Goal: Task Accomplishment & Management: Complete application form

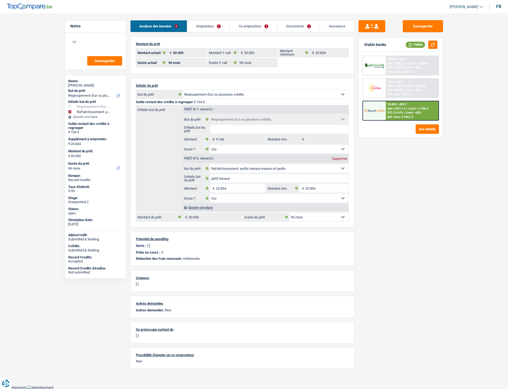
select select "refinancing"
select select "houseOrGarden"
select select "96"
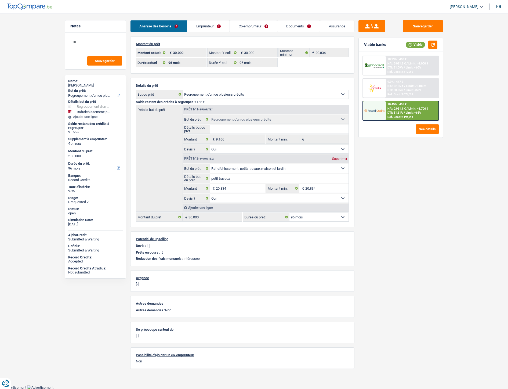
select select "96"
select select "refinancing"
select select "yes"
select select "houseOrGarden"
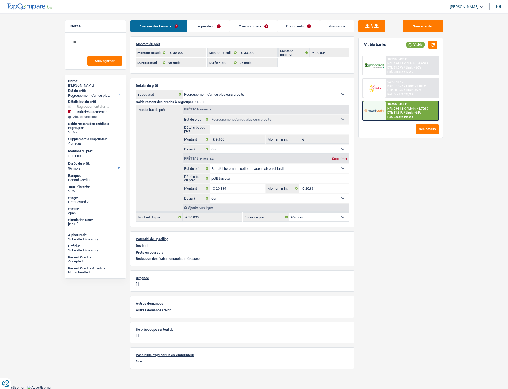
select select "yes"
select select "96"
click at [199, 27] on link "Emprunteur" at bounding box center [208, 26] width 42 height 12
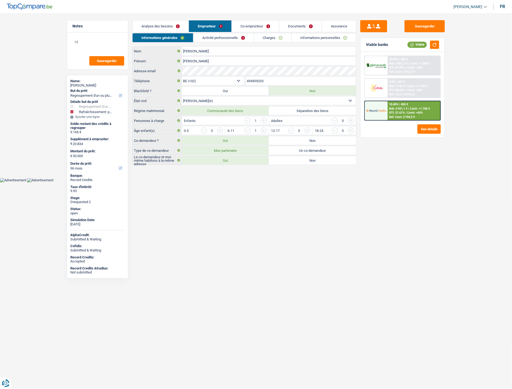
click at [248, 24] on link "Co-emprunteur" at bounding box center [255, 26] width 47 height 12
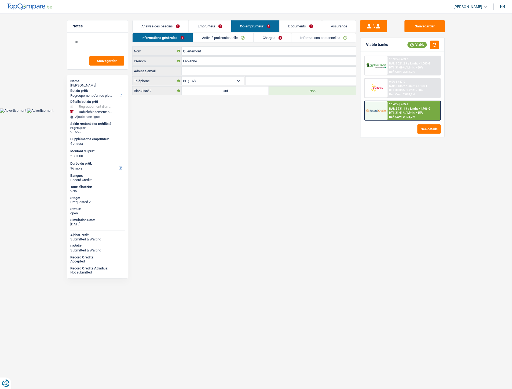
click at [201, 25] on link "Emprunteur" at bounding box center [210, 26] width 42 height 12
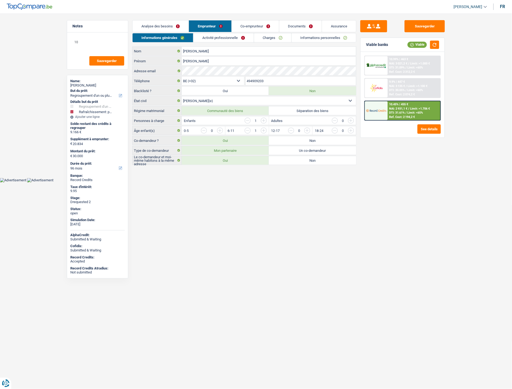
click at [218, 34] on link "Activité professionnelle" at bounding box center [224, 37] width 60 height 9
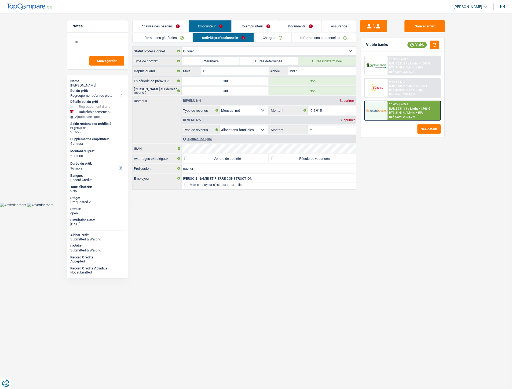
click at [260, 37] on link "Charges" at bounding box center [272, 37] width 37 height 9
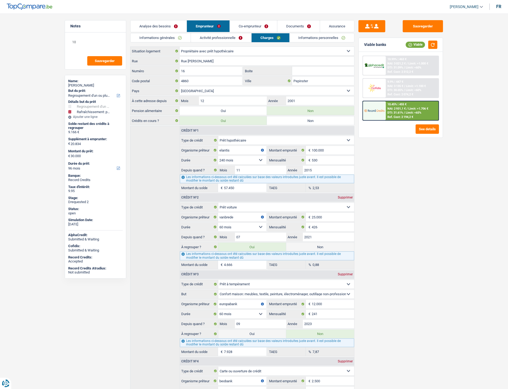
click at [248, 27] on link "Co-emprunteur" at bounding box center [253, 26] width 47 height 12
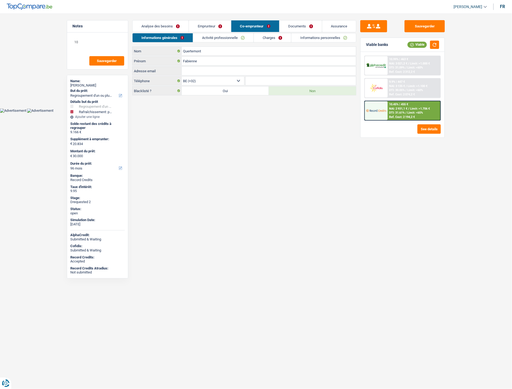
drag, startPoint x: 222, startPoint y: 36, endPoint x: 237, endPoint y: 35, distance: 15.1
click at [222, 37] on link "Activité professionnelle" at bounding box center [223, 37] width 60 height 9
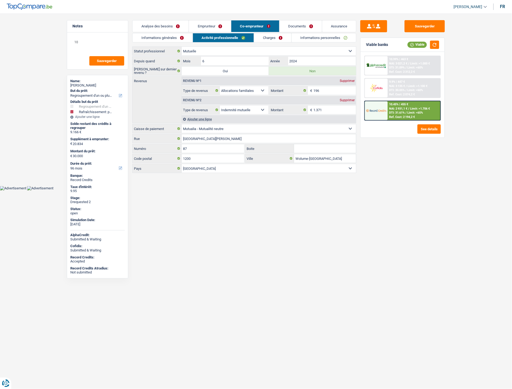
click at [277, 37] on link "Charges" at bounding box center [272, 37] width 37 height 9
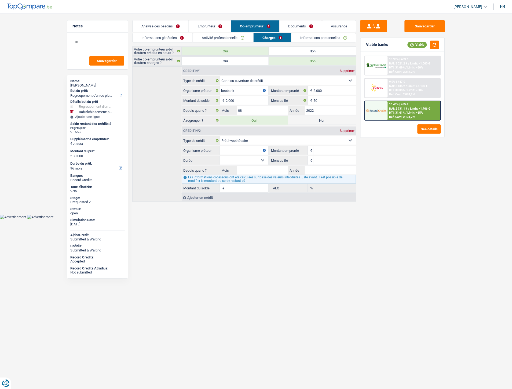
click at [237, 37] on link "Activité professionnelle" at bounding box center [223, 37] width 60 height 9
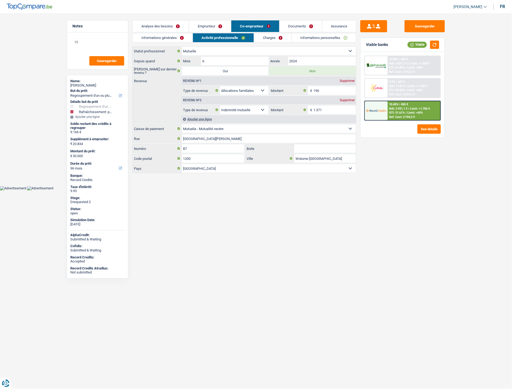
click at [274, 35] on link "Charges" at bounding box center [272, 37] width 37 height 9
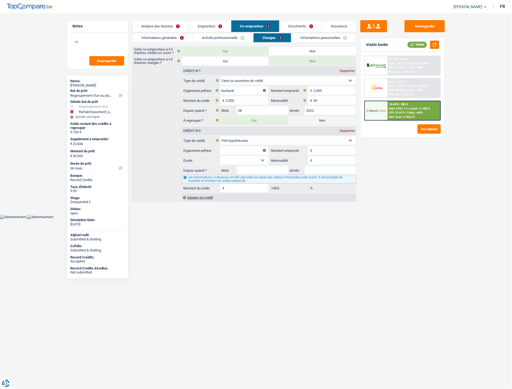
click at [307, 38] on link "Informations personnelles" at bounding box center [324, 37] width 65 height 9
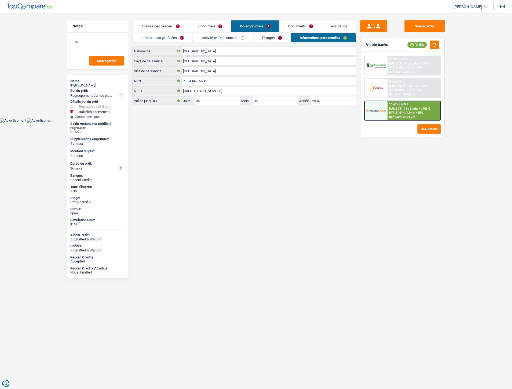
click at [209, 24] on link "Emprunteur" at bounding box center [210, 26] width 42 height 12
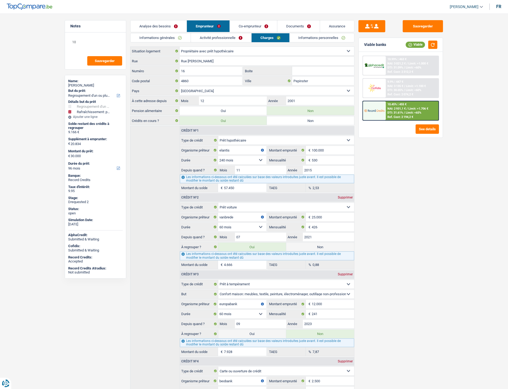
click at [154, 26] on link "Analyse des besoins" at bounding box center [158, 26] width 56 height 12
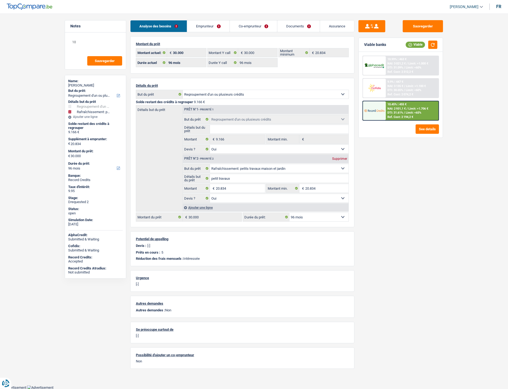
click at [203, 29] on link "Emprunteur" at bounding box center [208, 26] width 42 height 12
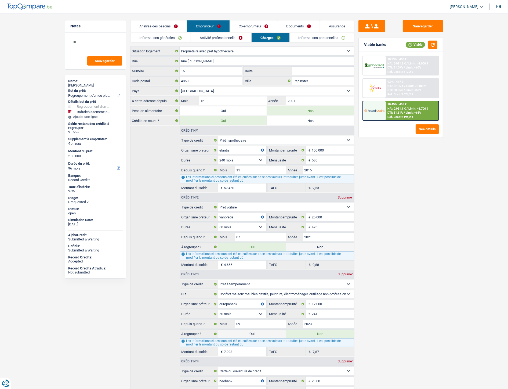
click at [307, 24] on link "Documents" at bounding box center [298, 26] width 42 height 12
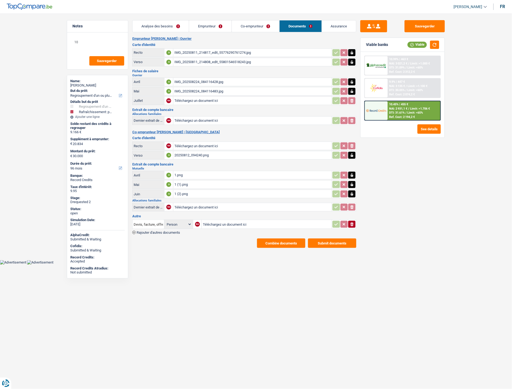
click at [205, 50] on div "IMG_20250811_214817_edit_55776290761274.jpg" at bounding box center [253, 53] width 156 height 8
click at [235, 59] on div "IMG_20250811_214808_edit_55801546518243.jpg" at bounding box center [253, 62] width 156 height 8
click at [184, 181] on div "1 (1).png" at bounding box center [253, 184] width 156 height 8
click at [187, 103] on input "Téléchargez un document ici" at bounding box center [253, 101] width 156 height 8
type input "C:\fakepath\FP Juillet Giuffre.jpg"
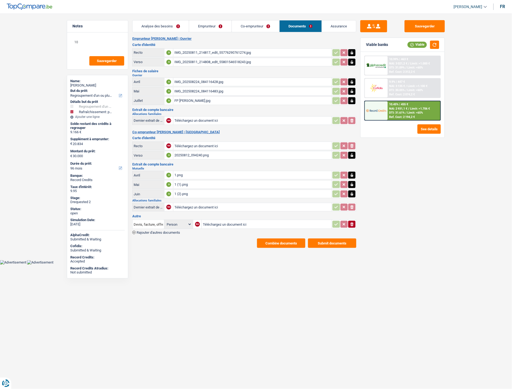
click at [198, 79] on div "IMG_202508224_084116428.jpg" at bounding box center [253, 82] width 156 height 8
click at [202, 90] on div "IMG_202508224_084116483.jpg" at bounding box center [253, 91] width 156 height 8
click at [200, 100] on div "FP Juillet Giuffre.jpg" at bounding box center [253, 101] width 156 height 8
click at [194, 26] on link "Emprunteur" at bounding box center [210, 26] width 42 height 12
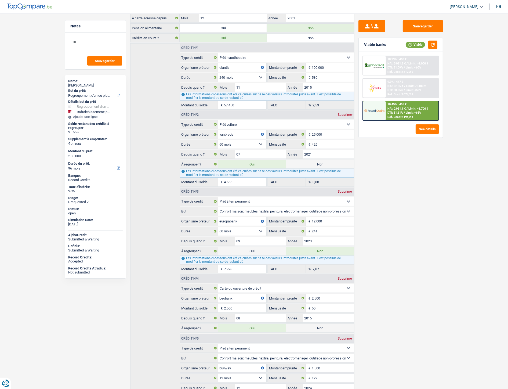
scroll to position [82, 0]
click at [423, 22] on button "Sauvegarder" at bounding box center [423, 26] width 40 height 12
click at [408, 218] on div "Sauvegarder Viable banks Viable 10.99% | 463 € NAI: 3 021,2 € / Limit: >1.000 €…" at bounding box center [400, 199] width 93 height 359
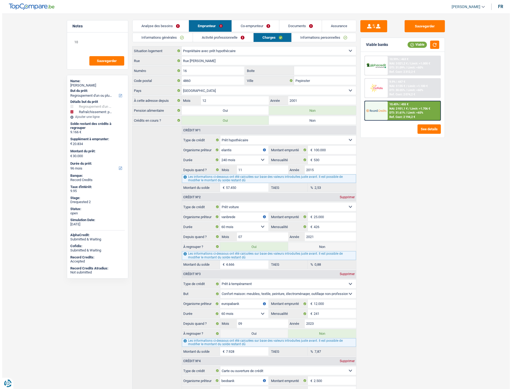
scroll to position [0, 0]
click at [294, 27] on link "Documents" at bounding box center [298, 26] width 42 height 12
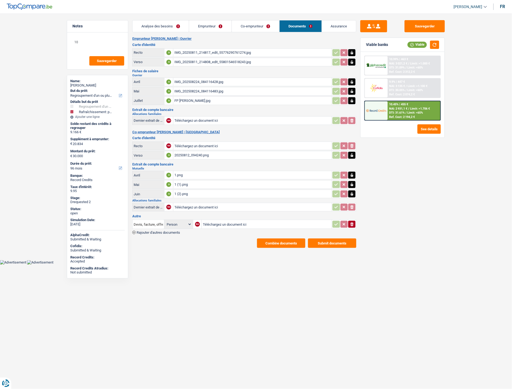
click at [216, 221] on input "Téléchargez un document ici" at bounding box center [267, 224] width 128 height 8
type input "C:\fakepath\Devis Giuffre.pdf"
click at [175, 231] on span "Rajouter d'autres documents" at bounding box center [158, 232] width 43 height 3
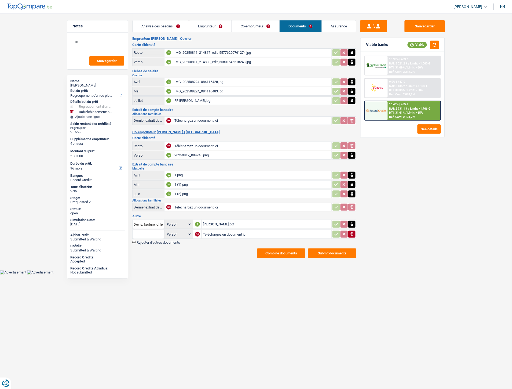
click at [208, 231] on input "Téléchargez un document ici" at bounding box center [267, 234] width 128 height 8
type input "C:\fakepath\Décompte Giuffre.jpg"
click at [144, 231] on input "text" at bounding box center [149, 234] width 30 height 9
click at [155, 241] on li "Décompte de remboursement anticipé" at bounding box center [171, 244] width 72 height 7
type input "Décompte de remboursement anticipé"
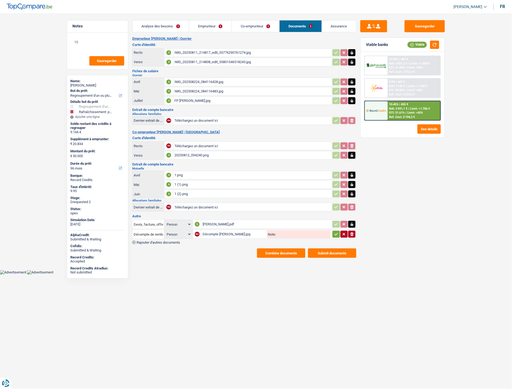
click at [336, 233] on icon "button" at bounding box center [336, 234] width 3 height 2
click at [177, 241] on div "Emprunteur Salvatore Giuffre | Ouvrier Carte d'identité Recto A IMG_20250811_21…" at bounding box center [244, 147] width 224 height 221
click at [176, 241] on span "Rajouter d'autres documents" at bounding box center [158, 242] width 43 height 3
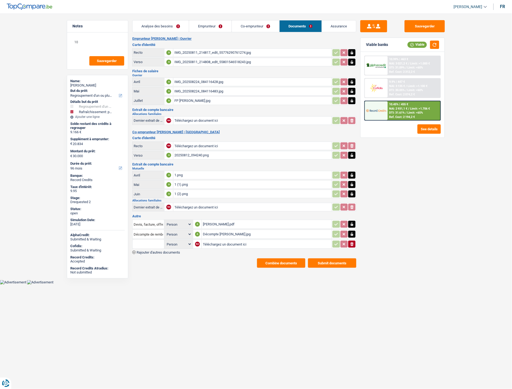
click at [156, 250] on span "Rajouter d'autres documents" at bounding box center [158, 251] width 43 height 3
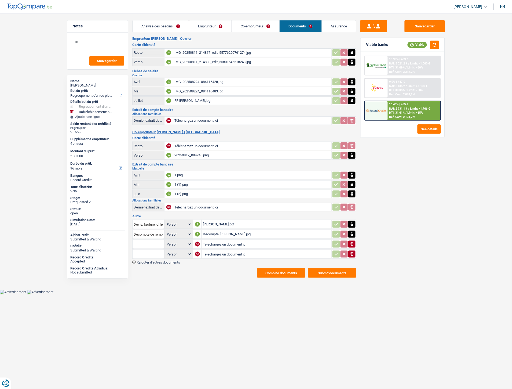
click at [224, 240] on input "Téléchargez un document ici" at bounding box center [267, 244] width 128 height 8
type input "C:\fakepath\Beobank Extra Giuffre.jpg"
click at [212, 250] on input "Téléchargez un document ici" at bounding box center [267, 254] width 128 height 8
type input "C:\fakepath\CB Giuffre.jpg"
click at [153, 240] on input "text" at bounding box center [149, 244] width 30 height 9
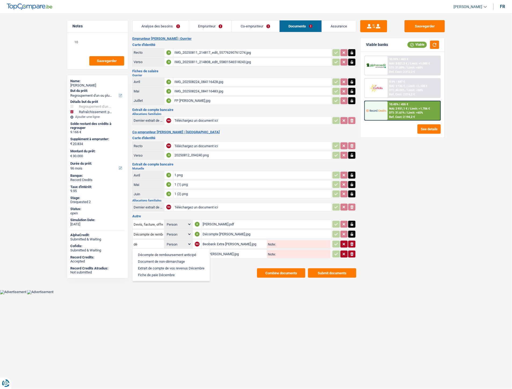
click at [157, 251] on li "Décompte de remboursement anticipé" at bounding box center [171, 254] width 72 height 7
type input "Décompte de remboursement anticipé"
click at [145, 250] on input "text" at bounding box center [149, 254] width 30 height 9
click at [146, 258] on ul "Carte bancaire Contrat de bail" at bounding box center [162, 267] width 61 height 19
click at [146, 261] on li "Carte bancaire" at bounding box center [162, 264] width 55 height 7
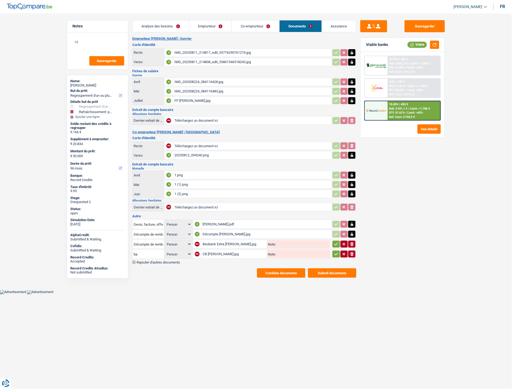
type input "Carte bancaire"
click at [336, 243] on icon "button" at bounding box center [336, 244] width 3 height 2
click at [337, 251] on icon "button" at bounding box center [336, 253] width 4 height 5
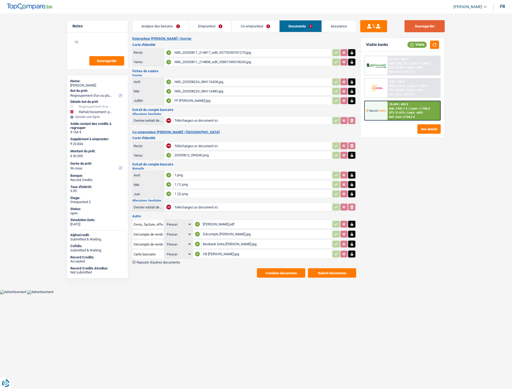
click at [433, 26] on button "Sauvegarder" at bounding box center [425, 26] width 40 height 12
click at [421, 23] on button "Sauvegarder" at bounding box center [425, 26] width 40 height 12
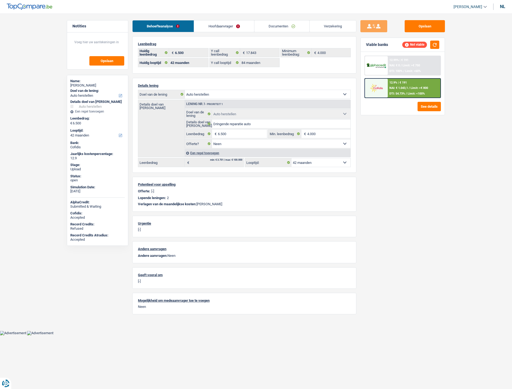
select select "carRepair"
select select "42"
select select "84"
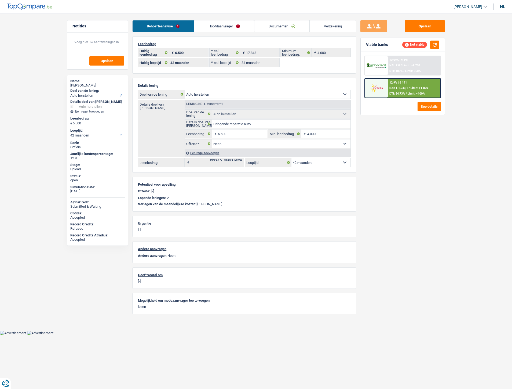
select select "carRepair"
select select "false"
select select "42"
click at [227, 28] on link "Hoofdaanvrager" at bounding box center [224, 26] width 60 height 12
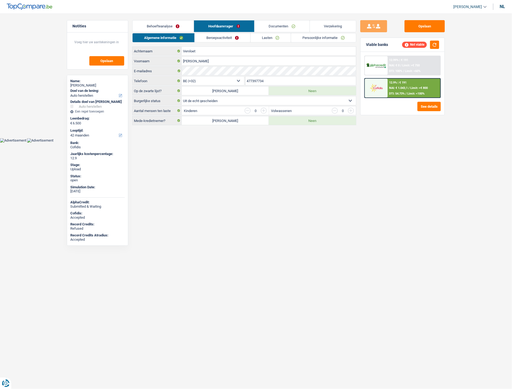
click at [303, 35] on link "Persoonlijke informatie" at bounding box center [323, 37] width 65 height 9
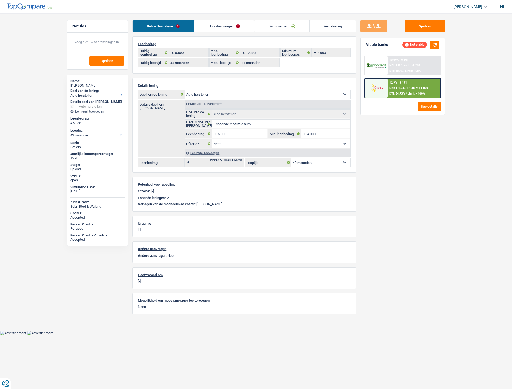
select select "carRepair"
select select "42"
select select "84"
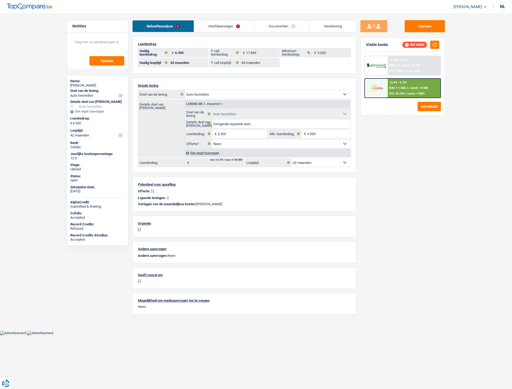
select select "carRepair"
select select "false"
select select "42"
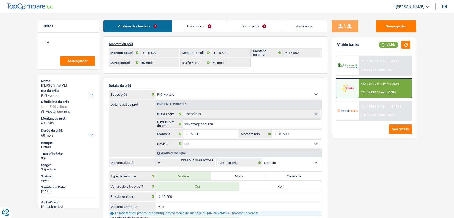
select select "car"
select select "60"
click at [240, 28] on link "Documents" at bounding box center [253, 26] width 55 height 12
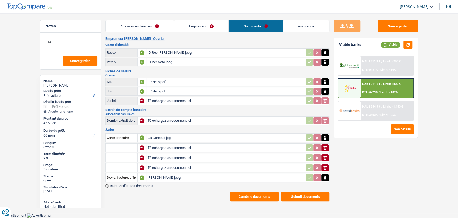
click at [161, 81] on div "FP Neto.pdf" at bounding box center [226, 82] width 156 height 8
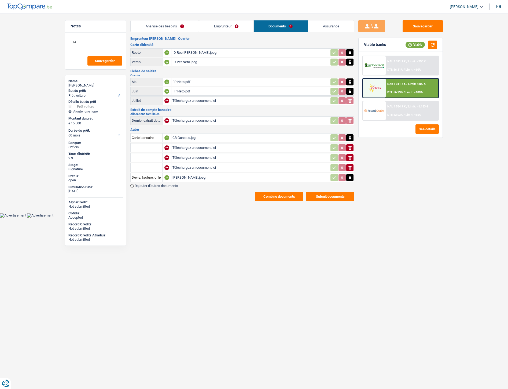
select select "car"
select select "60"
click at [195, 146] on input "Téléchargez un document ici" at bounding box center [251, 148] width 156 height 8
type input "C:\fakepath\WhatsApp Image 2025-08-21 à 15.50.21_ebe92a89.jpg"
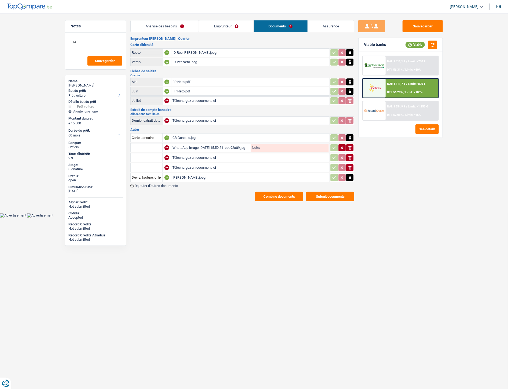
click at [198, 155] on input "Téléchargez un document ici" at bounding box center [251, 158] width 156 height 8
type input "C:\fakepath\WhatsApp Image 2025-08-21 à 15.50.21_c7c5be80.jpg"
click at [188, 165] on input "Téléchargez un document ici" at bounding box center [251, 168] width 156 height 8
type input "C:\fakepath\Extrait Goncelo.pdf"
click at [150, 149] on input "text" at bounding box center [147, 147] width 30 height 9
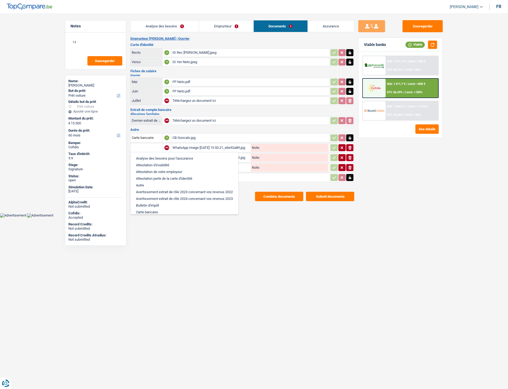
type input "I"
type input "C"
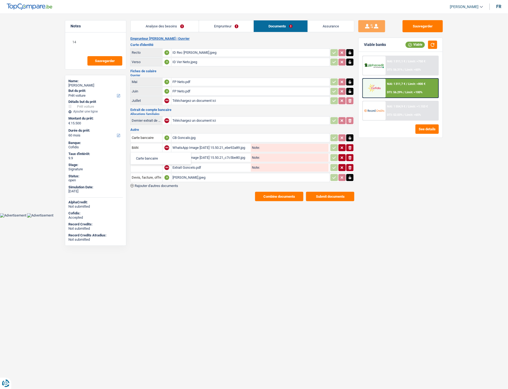
click at [154, 156] on li "Carte bancaire" at bounding box center [160, 158] width 55 height 7
type input "Carte bancaire"
click at [143, 159] on input "text" at bounding box center [147, 157] width 30 height 9
click at [149, 165] on li "Carte bancaire" at bounding box center [160, 168] width 55 height 7
type input "Carte bancaire"
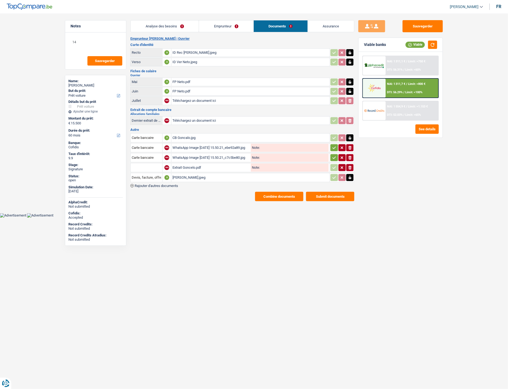
click at [143, 164] on input "text" at bounding box center [147, 167] width 30 height 9
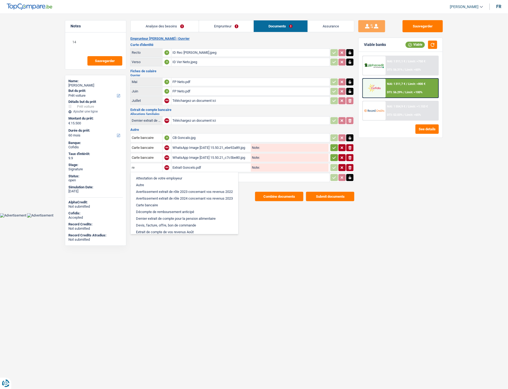
type input "r"
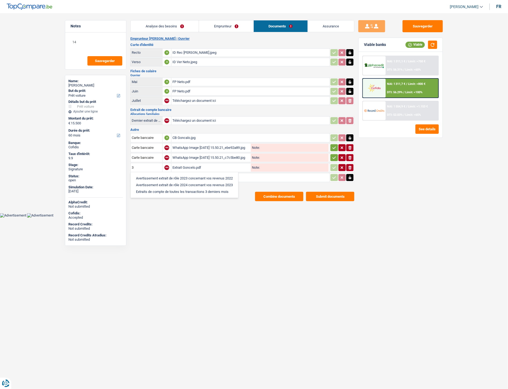
click at [176, 188] on li "Extraits de compte de toutes les transactions 3 derniers mois" at bounding box center [184, 191] width 102 height 7
type input "Extraits de compte de toutes les transactions 3 derniers mois"
click at [334, 148] on icon "button" at bounding box center [334, 147] width 4 height 5
click at [334, 156] on icon "button" at bounding box center [334, 157] width 3 height 2
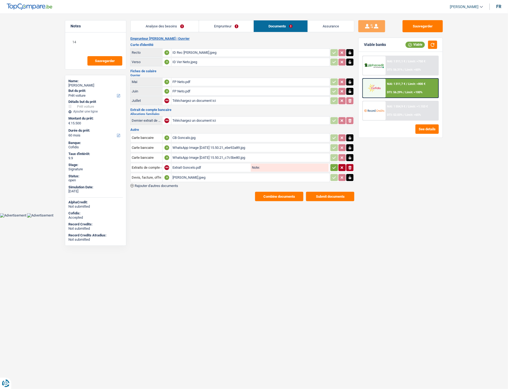
click at [332, 165] on icon "button" at bounding box center [334, 167] width 4 height 5
click at [421, 32] on button "Sauvegarder" at bounding box center [423, 26] width 40 height 12
click at [271, 194] on button "Combine documents" at bounding box center [279, 196] width 48 height 9
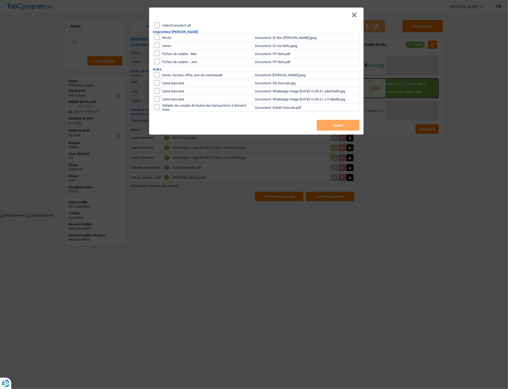
click at [169, 25] on label "Select/unselect all" at bounding box center [177, 25] width 28 height 3
click at [160, 25] on input "Select/unselect all" at bounding box center [157, 25] width 5 height 5
checkbox input "true"
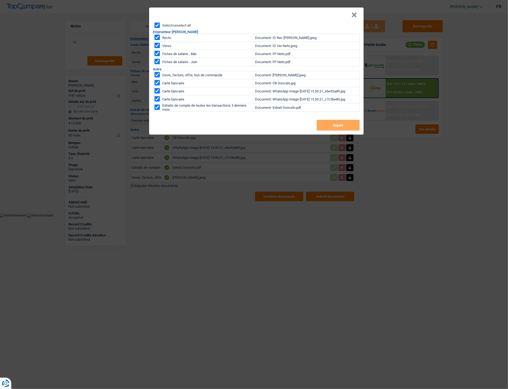
checkbox input "true"
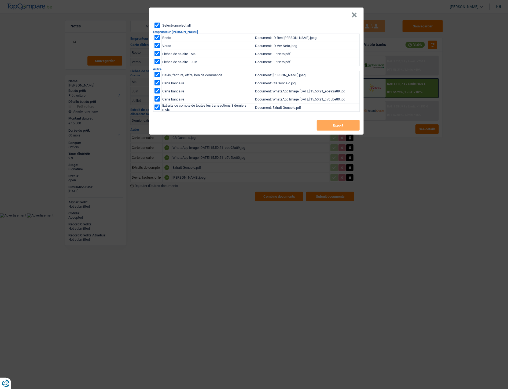
checkbox input "true"
click at [342, 125] on button "Export" at bounding box center [338, 125] width 43 height 11
click at [356, 14] on button "×" at bounding box center [355, 14] width 6 height 5
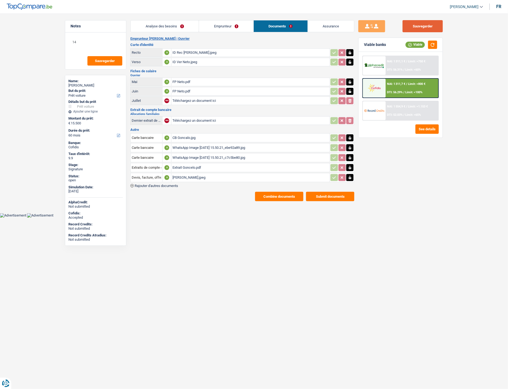
click at [420, 28] on button "Sauvegarder" at bounding box center [423, 26] width 40 height 12
click at [405, 86] on div "NAI: 1 311,7 € / Limit: >800 € DTI: 56.29% / Limit: <100%" at bounding box center [412, 88] width 53 height 19
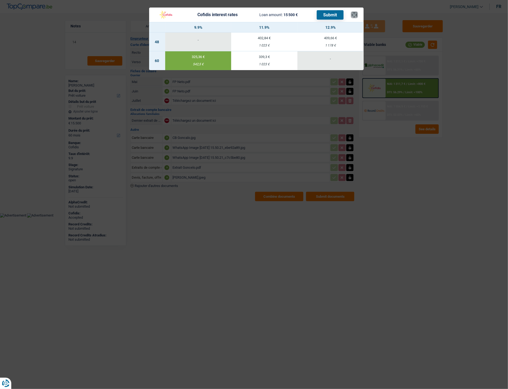
click at [357, 16] on button "×" at bounding box center [355, 14] width 6 height 5
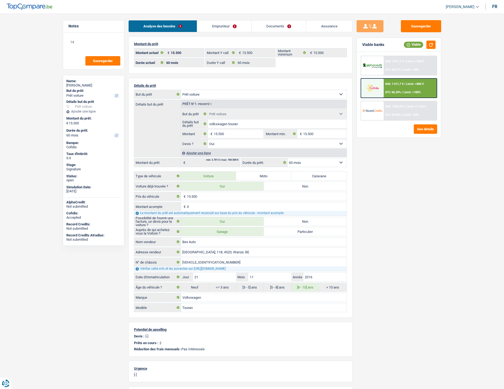
select select "car"
select select "60"
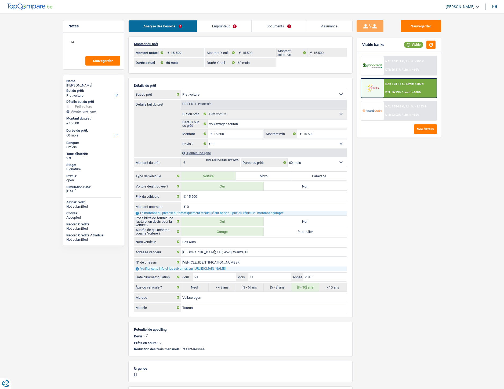
select select "car"
select select "yes"
select select "60"
click at [234, 26] on link "Emprunteur" at bounding box center [224, 26] width 54 height 12
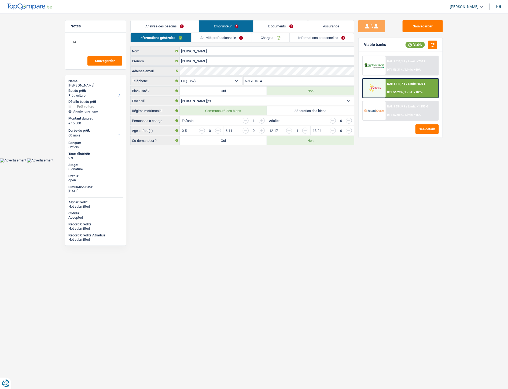
click at [300, 41] on link "Informations personnelles" at bounding box center [322, 37] width 65 height 9
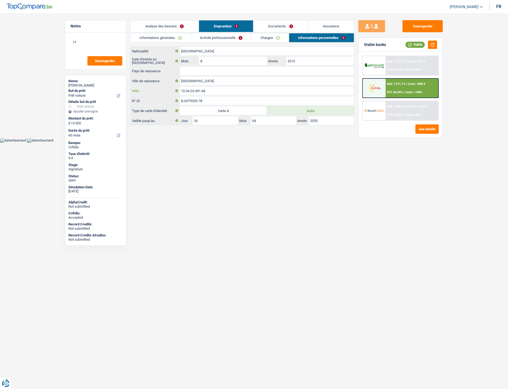
drag, startPoint x: 220, startPoint y: 92, endPoint x: 180, endPoint y: 91, distance: 39.2
click at [168, 93] on div "72.04.23-491.68 NRN" at bounding box center [243, 90] width 224 height 9
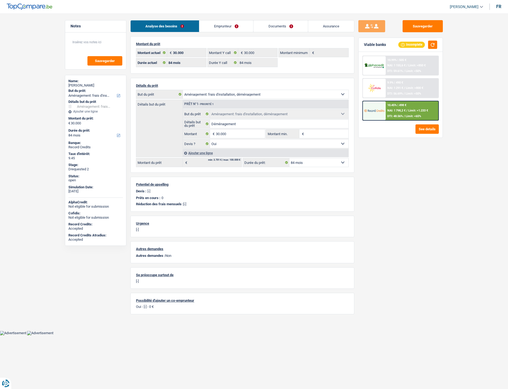
select select "movingOrInstallation"
select select "84"
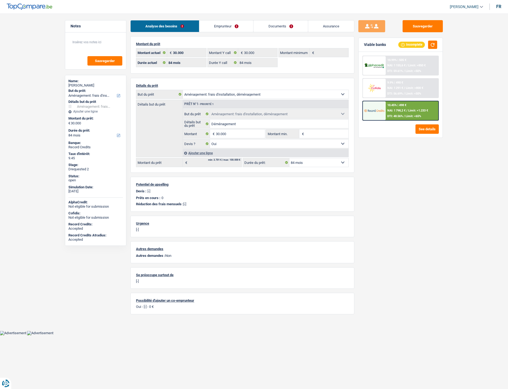
select select "movingOrInstallation"
select select "yes"
select select "84"
click at [278, 26] on link "Documents" at bounding box center [281, 26] width 55 height 12
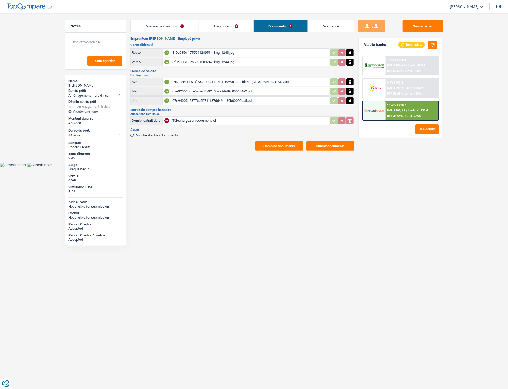
click at [199, 118] on input "Téléchargez un document ici" at bounding box center [251, 121] width 156 height 8
type input "C:\fakepath\FP Juillet Falana.pdf"
click at [176, 134] on span "Rajouter d'autres documents" at bounding box center [156, 134] width 43 height 3
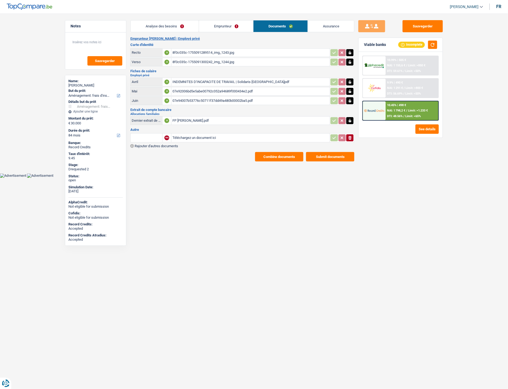
click at [207, 137] on input "Téléchargez un document ici" at bounding box center [251, 138] width 156 height 8
type input "C:\fakepath\Devis Ikea Falana.png"
click at [175, 144] on span "Rajouter d'autres documents" at bounding box center [156, 145] width 43 height 3
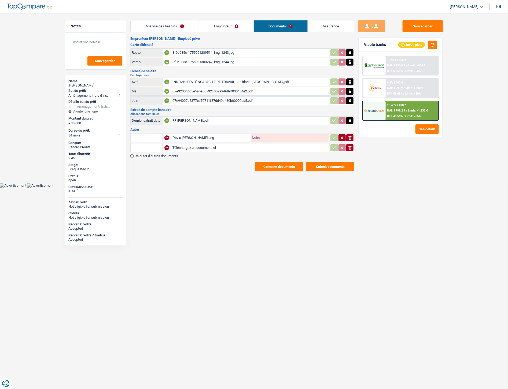
click at [158, 154] on span "Rajouter d'autres documents" at bounding box center [156, 155] width 43 height 3
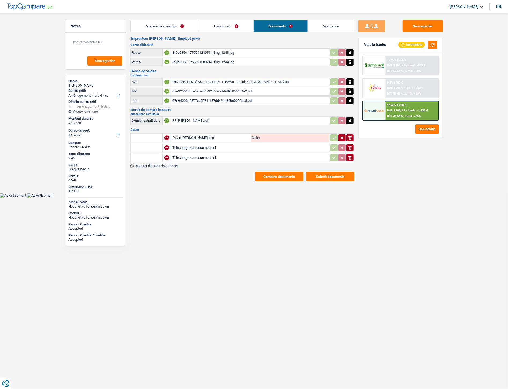
click at [350, 119] on icon "button" at bounding box center [350, 120] width 2 height 3
click at [350, 119] on icon "button" at bounding box center [350, 121] width 3 height 4
click at [154, 139] on input "text" at bounding box center [147, 137] width 30 height 9
click at [185, 145] on li "Devis, facture, offre, bon de commande" at bounding box center [166, 148] width 66 height 7
type input "Devis, facture, offre, bon de commande"
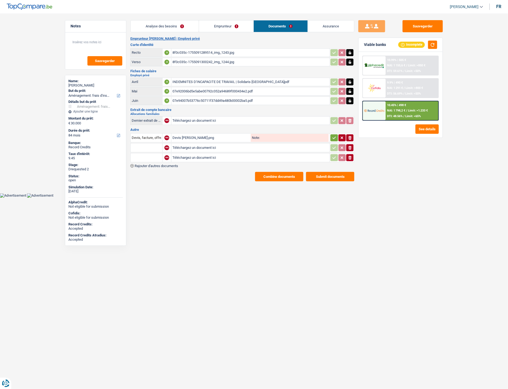
click at [183, 144] on input "Téléchargez un document ici" at bounding box center [251, 148] width 156 height 8
type input "C:\fakepath\FP Juillet Falana.pdf"
click at [143, 148] on input "text" at bounding box center [147, 147] width 30 height 9
click at [147, 162] on li "Fiche de paie Juillet" at bounding box center [165, 165] width 65 height 7
type input "Fiche de paie Juillet"
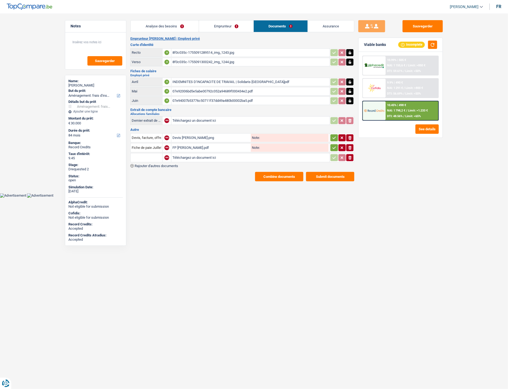
click at [187, 157] on input "Téléchargez un document ici" at bounding box center [251, 158] width 156 height 8
type input "C:\fakepath\Bank Card.pdf"
click at [149, 156] on input "text" at bounding box center [147, 157] width 30 height 9
click at [149, 165] on li "Carte bancaire" at bounding box center [160, 168] width 55 height 7
type input "Carte bancaire"
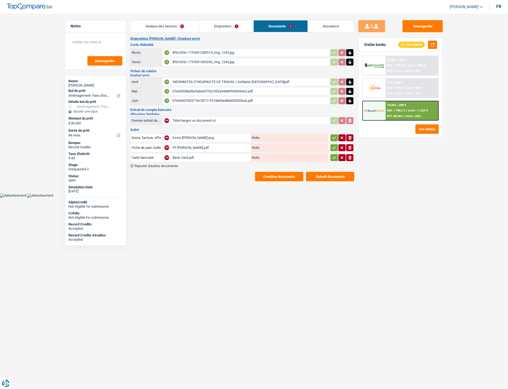
click at [334, 137] on icon "button" at bounding box center [334, 137] width 4 height 5
click at [333, 145] on icon "button" at bounding box center [334, 147] width 4 height 5
click at [334, 157] on icon "button" at bounding box center [334, 157] width 4 height 5
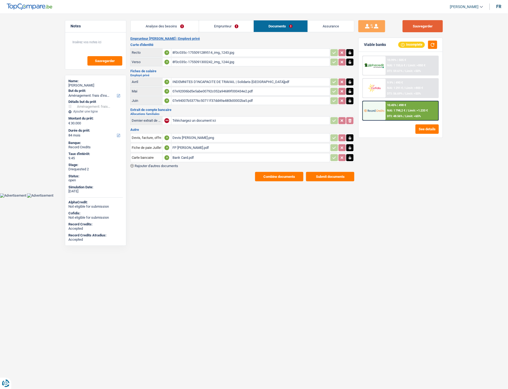
click at [424, 23] on button "Sauvegarder" at bounding box center [423, 26] width 40 height 12
click at [434, 28] on button "Sauvegarder" at bounding box center [423, 26] width 40 height 12
click at [326, 27] on link "Assurance" at bounding box center [331, 26] width 46 height 12
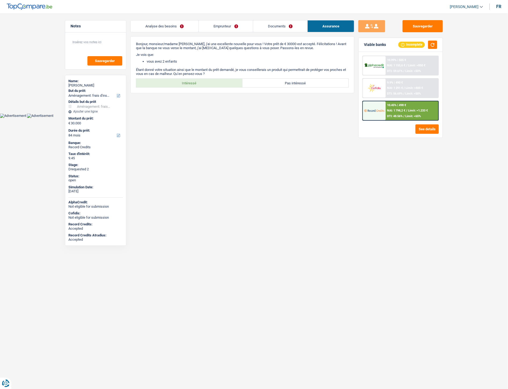
click at [288, 26] on link "Documents" at bounding box center [280, 26] width 54 height 12
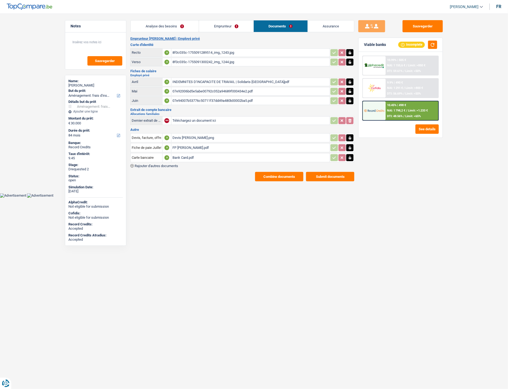
click at [224, 26] on link "Emprunteur" at bounding box center [226, 26] width 54 height 12
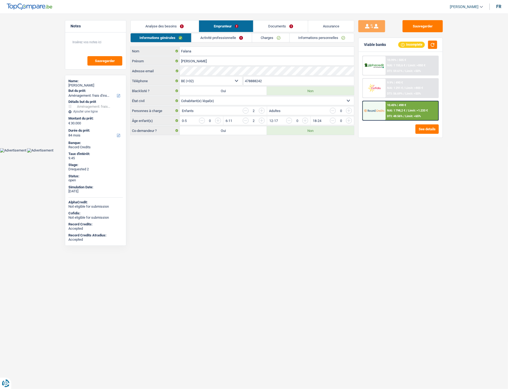
click at [169, 31] on link "Analyse des besoins" at bounding box center [165, 26] width 68 height 12
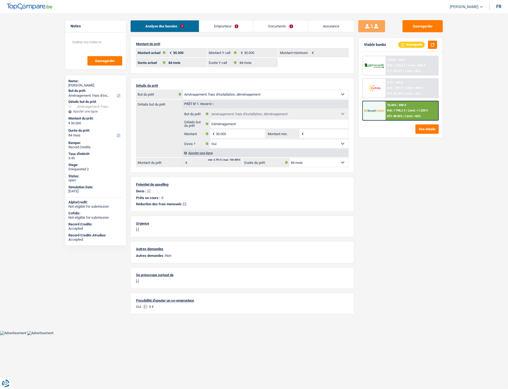
click at [288, 26] on link "Documents" at bounding box center [281, 26] width 55 height 12
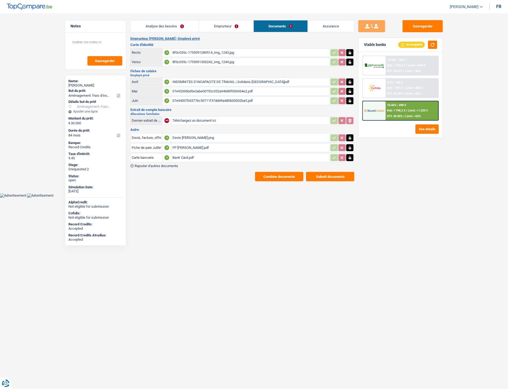
click at [242, 28] on link "Emprunteur" at bounding box center [226, 26] width 54 height 12
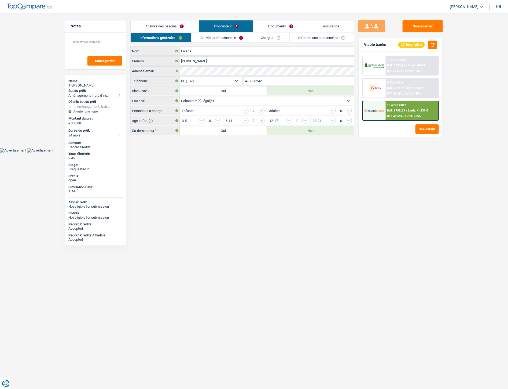
click at [302, 28] on link "Documents" at bounding box center [281, 26] width 55 height 12
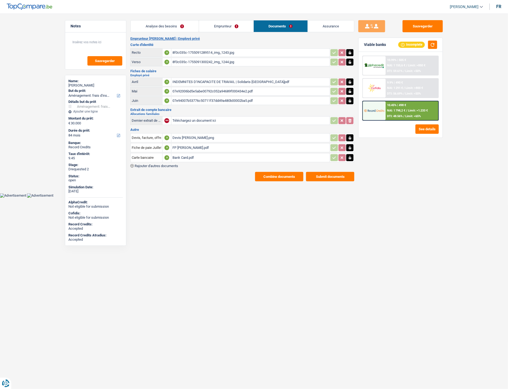
click at [337, 23] on link "Assurance" at bounding box center [331, 26] width 46 height 12
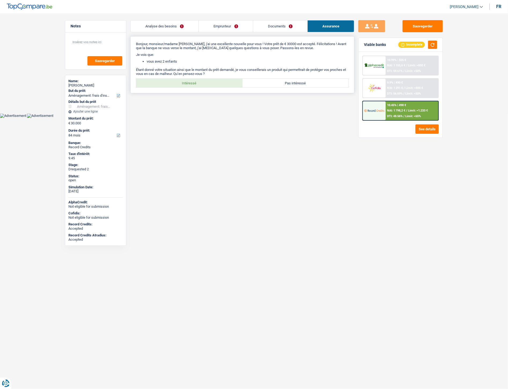
click at [200, 82] on label "Intéressé" at bounding box center [189, 83] width 106 height 9
click at [200, 82] on input "Intéressé" at bounding box center [189, 83] width 106 height 9
radio input "true"
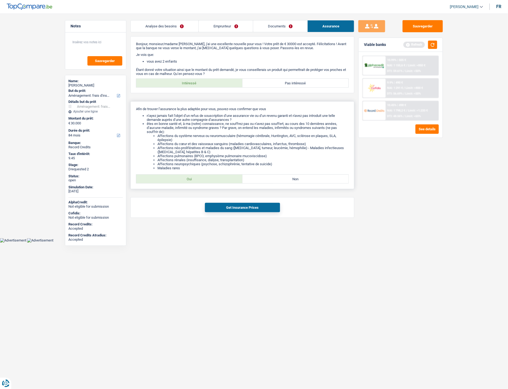
click at [202, 180] on label "Oui" at bounding box center [189, 179] width 106 height 9
click at [202, 180] on input "Oui" at bounding box center [189, 179] width 106 height 9
radio input "true"
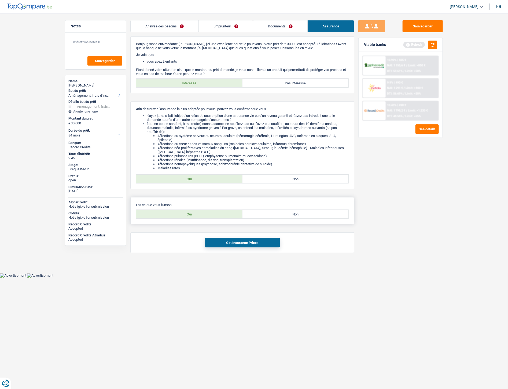
click at [282, 217] on label "Non" at bounding box center [296, 214] width 106 height 9
click at [282, 217] on input "Non" at bounding box center [296, 214] width 106 height 9
radio input "true"
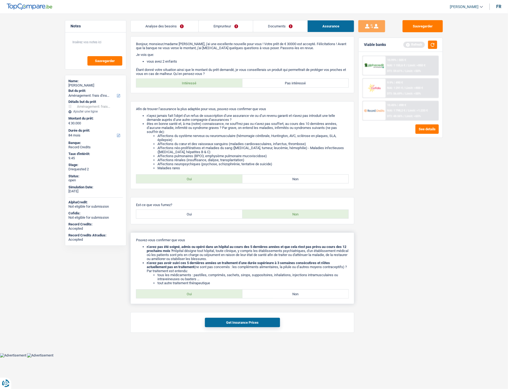
click at [197, 298] on label "Oui" at bounding box center [189, 293] width 106 height 9
click at [197, 298] on input "Oui" at bounding box center [189, 293] width 106 height 9
radio input "true"
click at [238, 326] on button "Get Insurance Prices" at bounding box center [242, 322] width 75 height 9
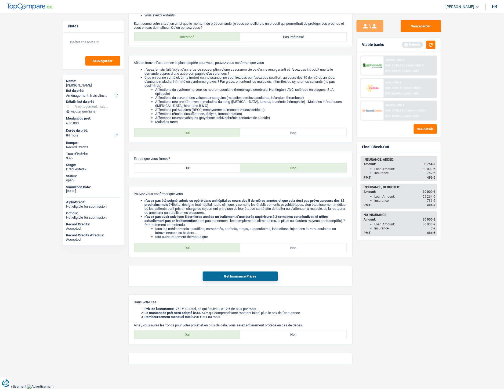
scroll to position [52, 0]
click at [192, 337] on label "Oui" at bounding box center [187, 334] width 106 height 9
click at [192, 337] on input "Oui" at bounding box center [187, 334] width 106 height 9
radio input "true"
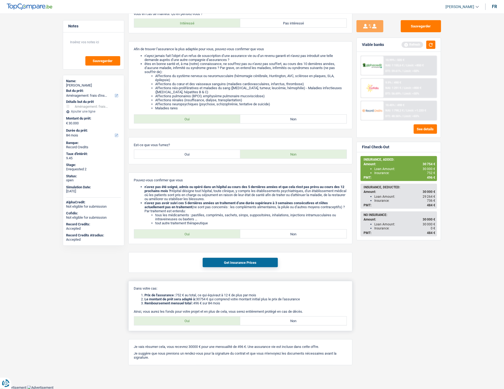
scroll to position [67, 0]
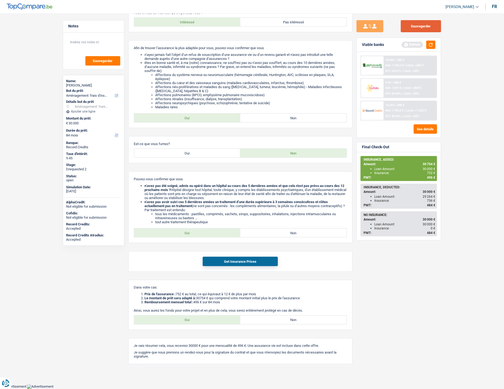
click at [418, 26] on button "Sauvegarder" at bounding box center [421, 26] width 40 height 12
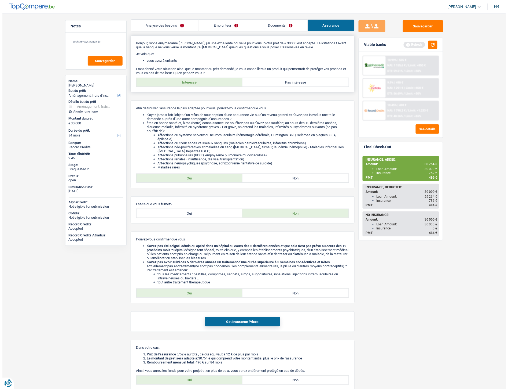
scroll to position [0, 0]
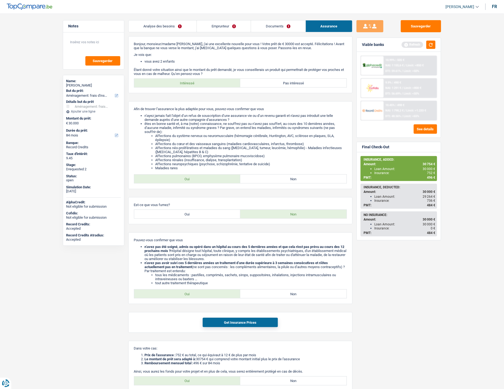
click at [267, 24] on link "Documents" at bounding box center [278, 26] width 54 height 12
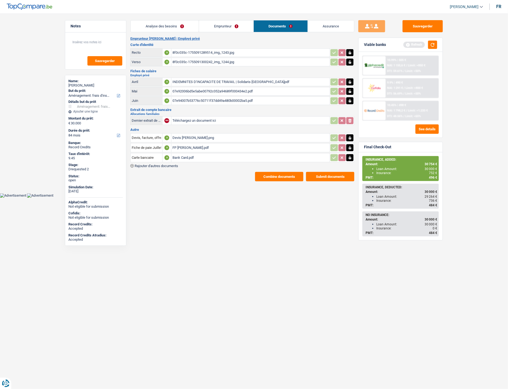
click at [204, 50] on div "8f0c035c-1755091289514_img_1243.jpg" at bounding box center [251, 53] width 156 height 8
click at [201, 51] on div "8f0c035c-1755091289514_img_1243.jpg" at bounding box center [251, 53] width 156 height 8
click at [229, 24] on link "Emprunteur" at bounding box center [226, 26] width 54 height 12
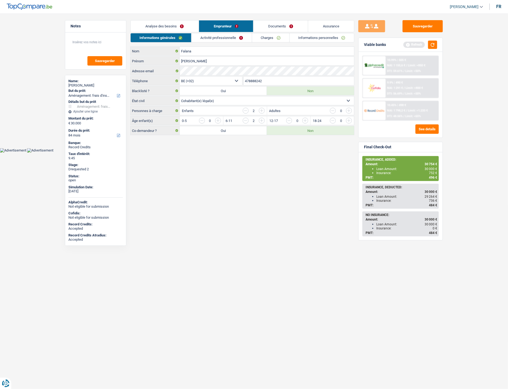
click at [162, 23] on link "Analyse des besoins" at bounding box center [165, 26] width 68 height 12
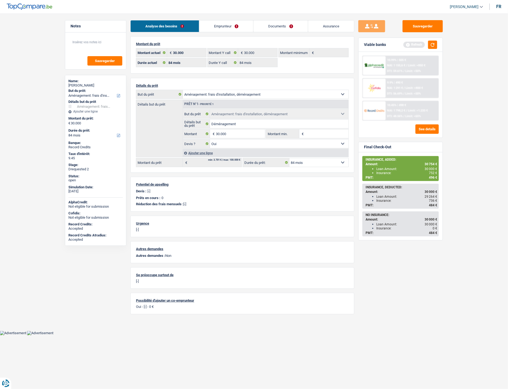
click at [220, 24] on link "Emprunteur" at bounding box center [226, 26] width 54 height 12
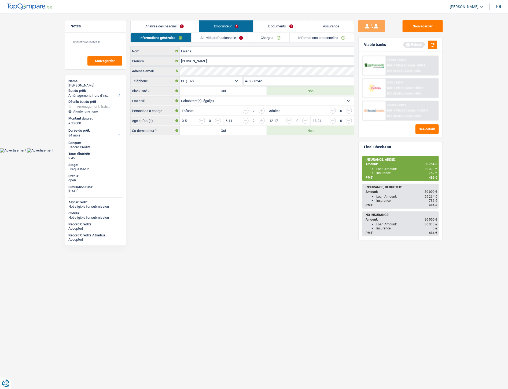
click at [227, 38] on link "Activité professionnelle" at bounding box center [222, 37] width 60 height 9
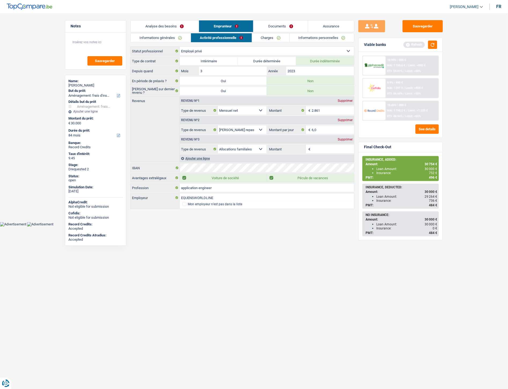
click at [273, 42] on link "Charges" at bounding box center [270, 37] width 37 height 9
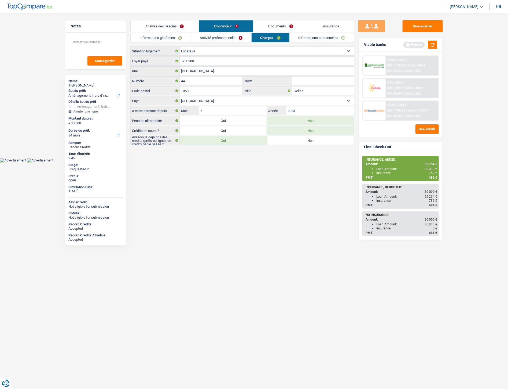
drag, startPoint x: 280, startPoint y: 27, endPoint x: 278, endPoint y: 25, distance: 3.2
click at [280, 27] on link "Documents" at bounding box center [281, 26] width 55 height 12
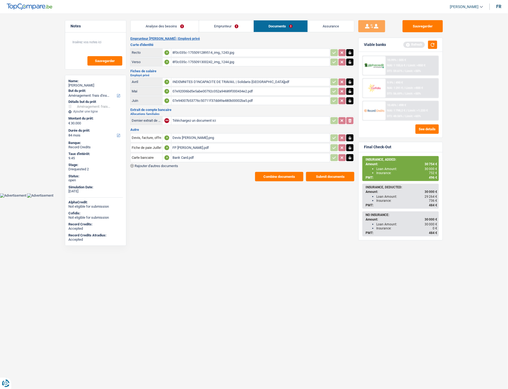
click at [203, 101] on div "07e94007b53776c50711f37dd49a480b00002ba5.pdf" at bounding box center [251, 101] width 156 height 8
click at [198, 99] on div "07e94007b53776c50711f37dd49a480b00002ba5.pdf" at bounding box center [251, 101] width 156 height 8
click at [205, 91] on div "07e92006bd5e5abe00792c052a94689f000434e2.pdf" at bounding box center [251, 91] width 156 height 8
click at [188, 89] on div "07e92006bd5e5abe00792c052a94689f000434e2.pdf" at bounding box center [251, 91] width 156 height 8
click at [220, 22] on link "Emprunteur" at bounding box center [226, 26] width 54 height 12
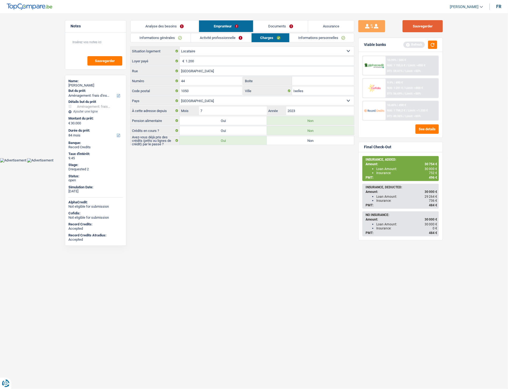
drag, startPoint x: 426, startPoint y: 26, endPoint x: 415, endPoint y: 22, distance: 11.0
click at [426, 26] on button "Sauvegarder" at bounding box center [423, 26] width 40 height 12
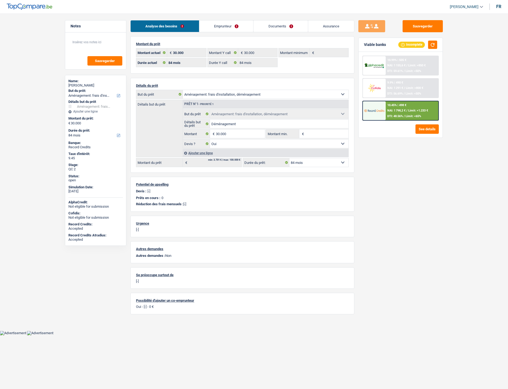
select select "movingOrInstallation"
select select "84"
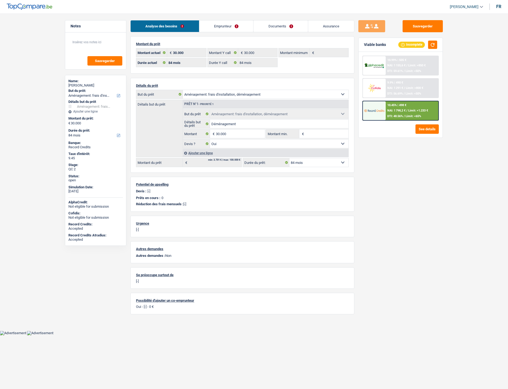
select select "movingOrInstallation"
select select "yes"
select select "84"
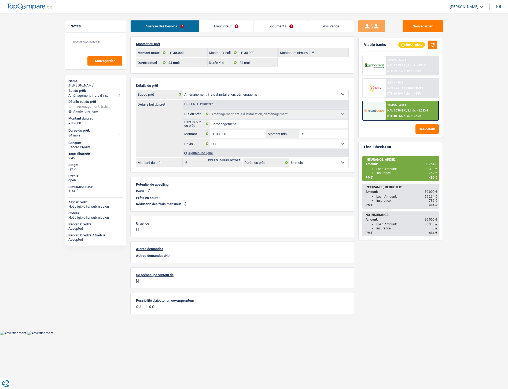
select select "movingOrInstallation"
select select "84"
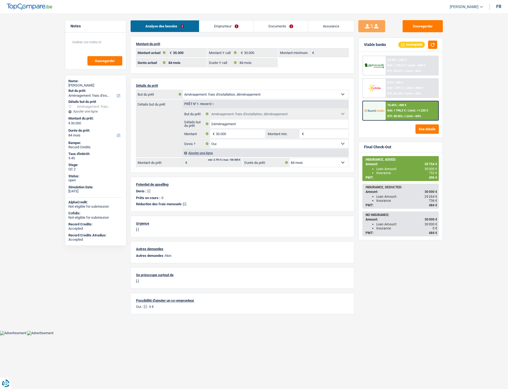
select select "movingOrInstallation"
select select "yes"
select select "84"
click at [282, 30] on link "Documents" at bounding box center [281, 26] width 55 height 12
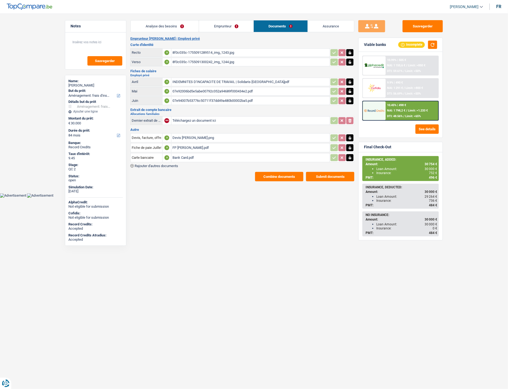
click at [270, 172] on button "Combine documents" at bounding box center [279, 176] width 48 height 9
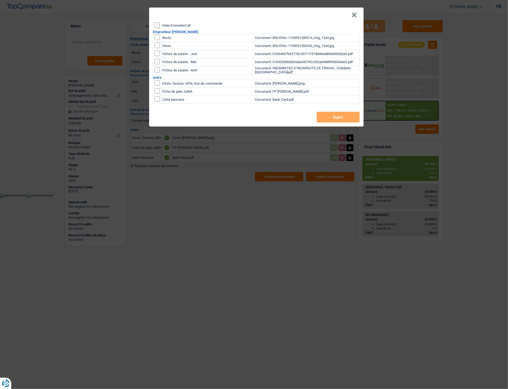
click at [159, 36] on input "checkbox" at bounding box center [157, 37] width 5 height 5
checkbox input "true"
click at [157, 40] on input "checkbox" at bounding box center [157, 37] width 5 height 5
checkbox input "true"
click at [328, 116] on button "Export" at bounding box center [338, 117] width 43 height 11
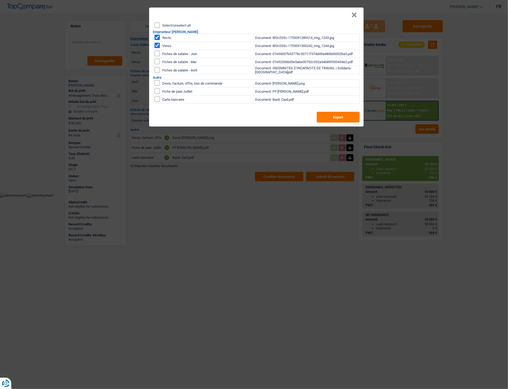
click at [353, 16] on button "×" at bounding box center [355, 14] width 6 height 5
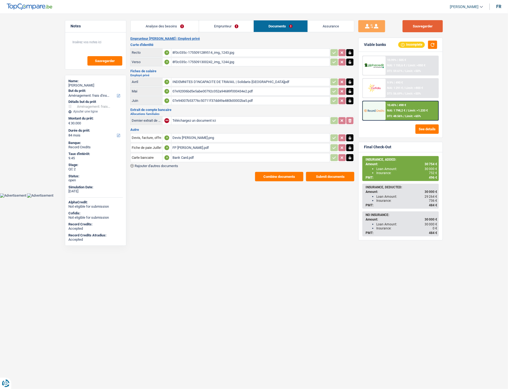
click at [426, 24] on button "Sauvegarder" at bounding box center [423, 26] width 40 height 12
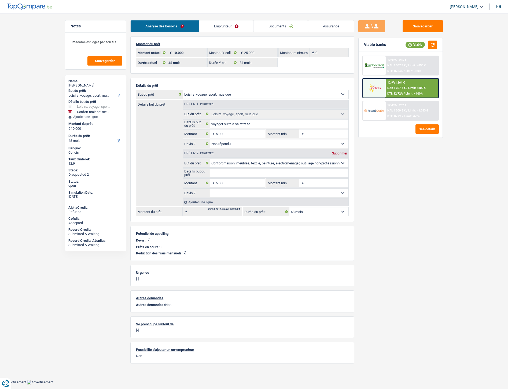
select select "hobbies"
select select "household"
select select "48"
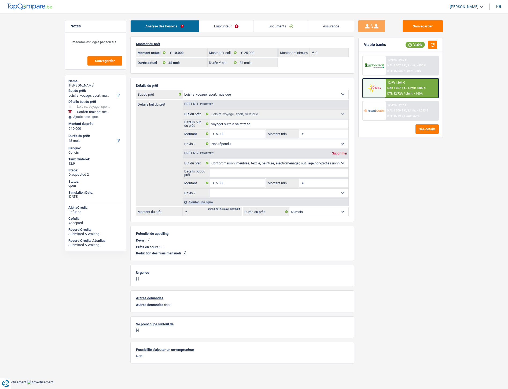
select select "84"
select select "hobbies"
select select "not_answered"
select select "household"
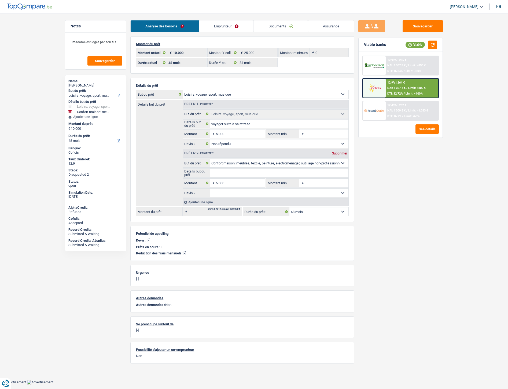
select select "48"
click at [289, 28] on link "Documents" at bounding box center [281, 26] width 55 height 12
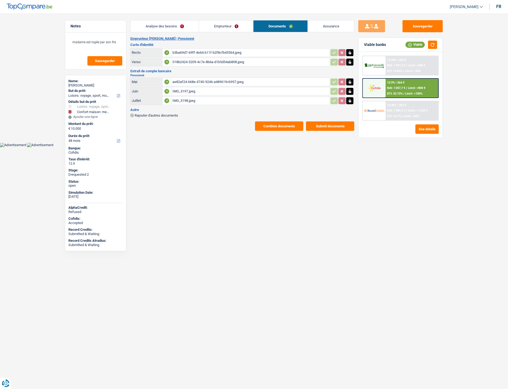
click at [202, 23] on link "Emprunteur" at bounding box center [226, 26] width 54 height 12
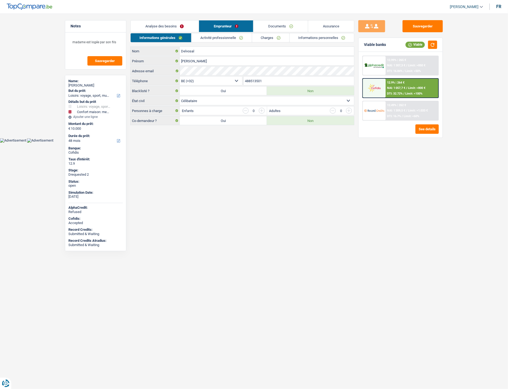
click at [312, 36] on link "Informations personnelles" at bounding box center [322, 37] width 65 height 9
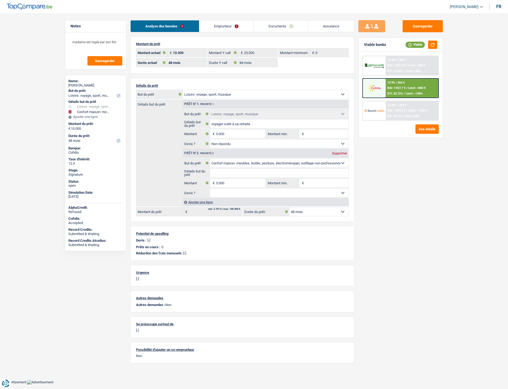
select select "hobbies"
select select "household"
select select "48"
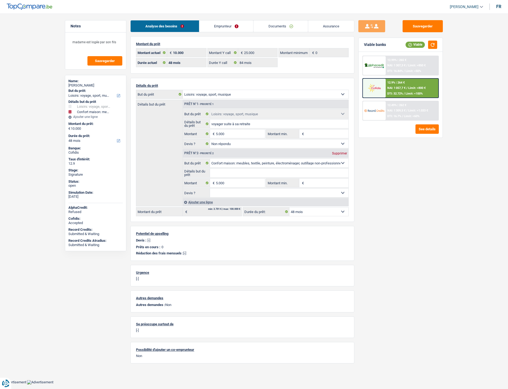
select select "84"
select select "hobbies"
select select "not_answered"
select select "household"
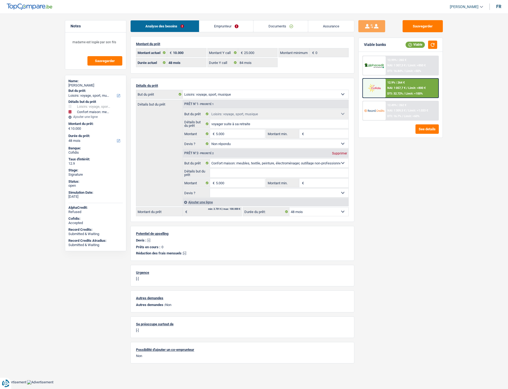
select select "48"
click at [415, 89] on div "12.9% | 264 € NAI: 1 057,7 € / Limit: >800 € DTI: 32.72% / Limit: <100%" at bounding box center [412, 88] width 53 height 19
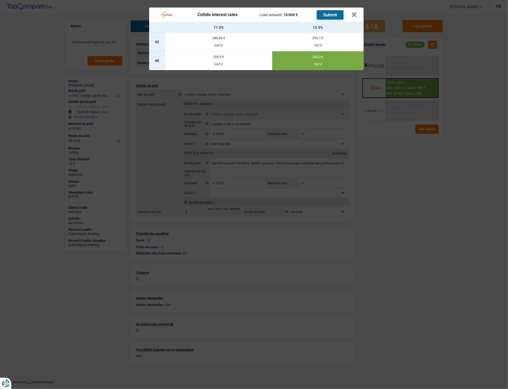
click at [351, 14] on div "Cofidis interest rates Loan amount: 10 000 € Submit" at bounding box center [254, 15] width 196 height 10
click at [354, 13] on button "×" at bounding box center [355, 14] width 6 height 5
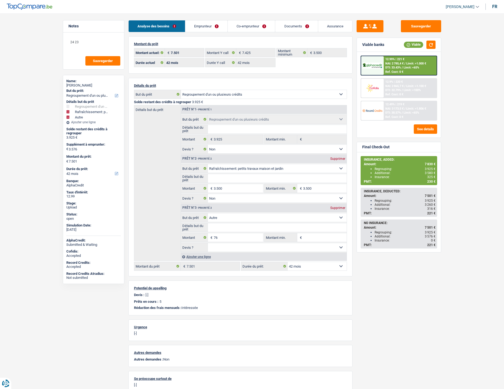
select select "refinancing"
select select "houseOrGarden"
select select "other"
select select "42"
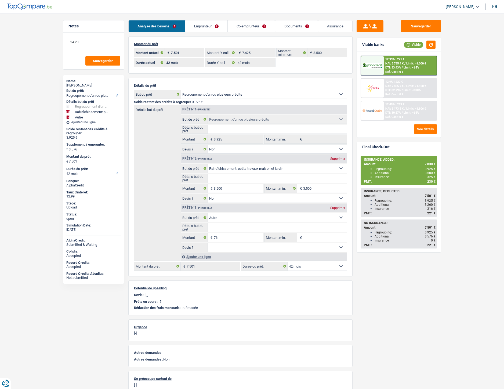
select select "42"
select select "refinancing"
select select "false"
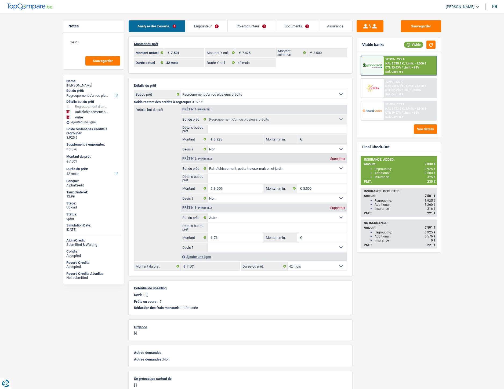
select select "houseOrGarden"
select select "false"
select select "other"
select select "42"
click at [227, 186] on input "3.500" at bounding box center [238, 188] width 49 height 9
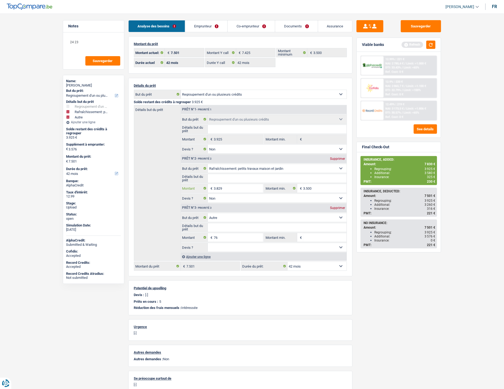
type input "3.829"
type input "3.905"
type input "7.830"
select select "48"
type input "7.830"
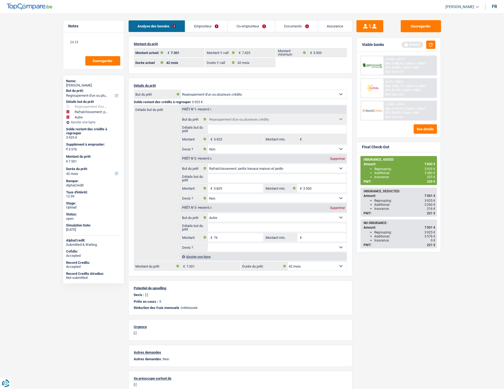
select select "48"
type input "7.830"
select select "48"
click at [395, 282] on div "Sauvegarder Viable banks Refresh 12.99% | 221 € NAI: 2 785,4 € / Limit: >1.000 …" at bounding box center [399, 199] width 93 height 359
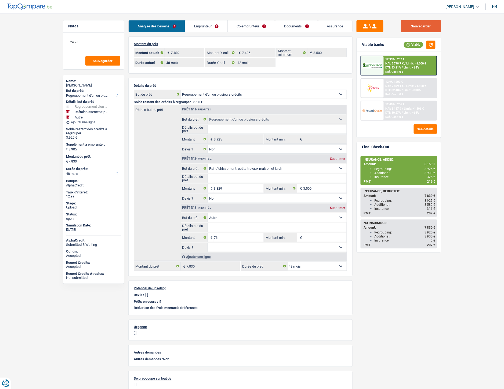
click at [417, 25] on button "Sauvegarder" at bounding box center [421, 26] width 40 height 12
click at [399, 64] on span "NAI: 2 798,7 €" at bounding box center [394, 63] width 18 height 3
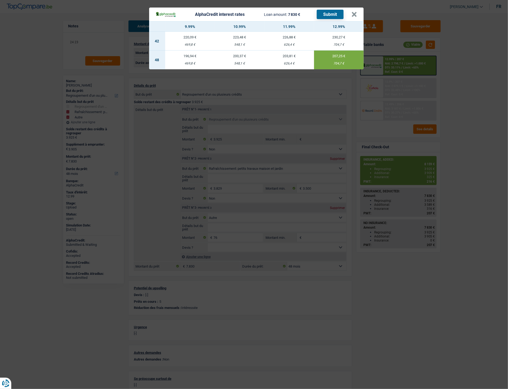
click at [335, 39] on td "230,27 € 704,7 €" at bounding box center [339, 41] width 50 height 19
select select "42"
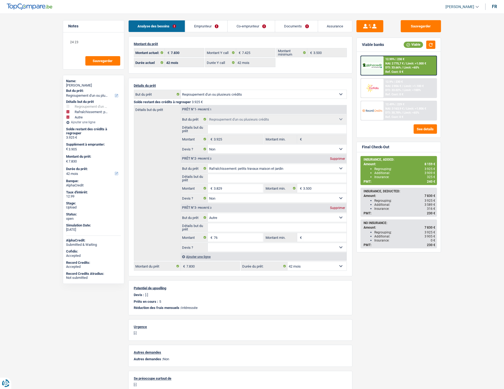
click at [385, 64] on div "12.99% | 230 € NAI: 2 775,7 € / Limit: >1.000 € DTI: 33.66% / Limit: <65% Ref. …" at bounding box center [410, 65] width 53 height 19
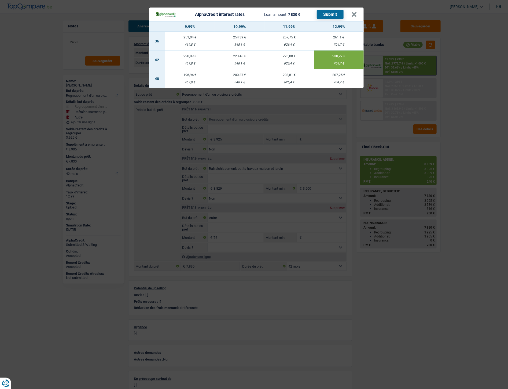
drag, startPoint x: 332, startPoint y: 63, endPoint x: 345, endPoint y: 63, distance: 12.6
click at [345, 63] on div "704,7 €" at bounding box center [339, 63] width 50 height 3
copy div "704,7 €"
click at [356, 12] on button "×" at bounding box center [355, 14] width 6 height 5
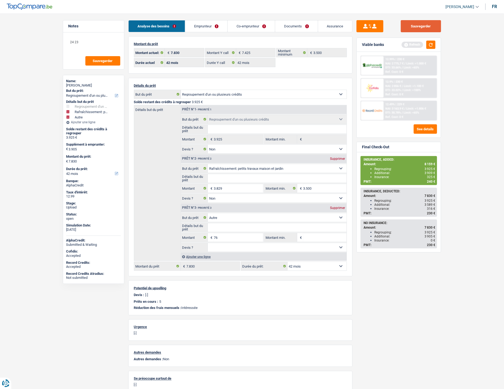
drag, startPoint x: 428, startPoint y: 26, endPoint x: 375, endPoint y: 17, distance: 54.2
click at [428, 26] on button "Sauvegarder" at bounding box center [421, 26] width 40 height 12
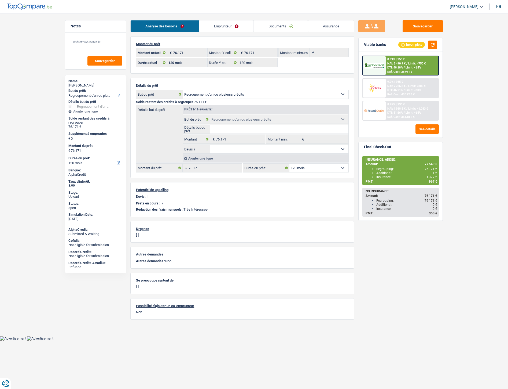
select select "refinancing"
select select "120"
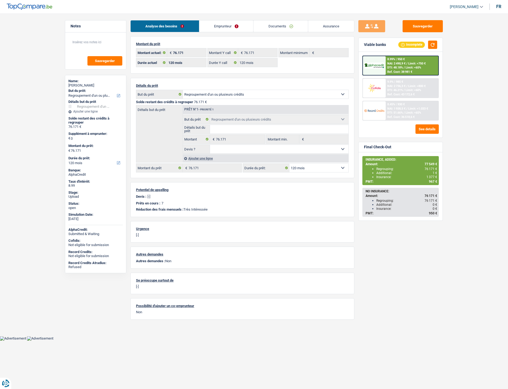
select select "refinancing"
select select "120"
select select "refinancing"
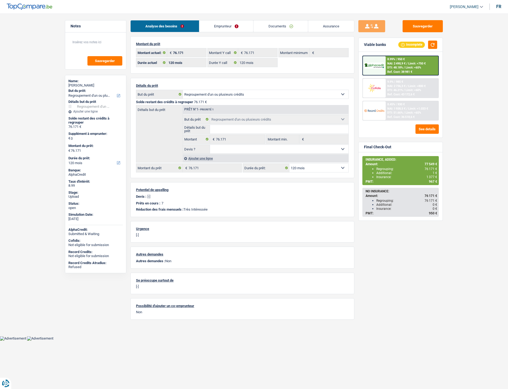
select select "120"
select select "refinancing"
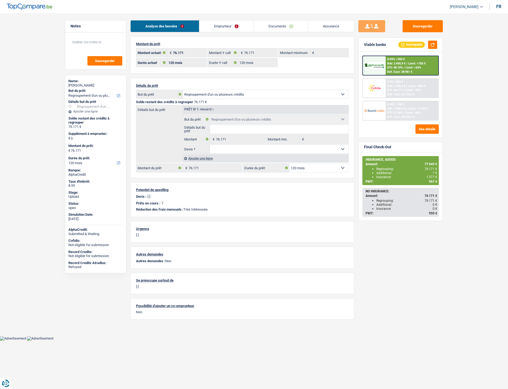
select select "120"
click at [207, 160] on div "Ajouter une ligne" at bounding box center [266, 158] width 166 height 8
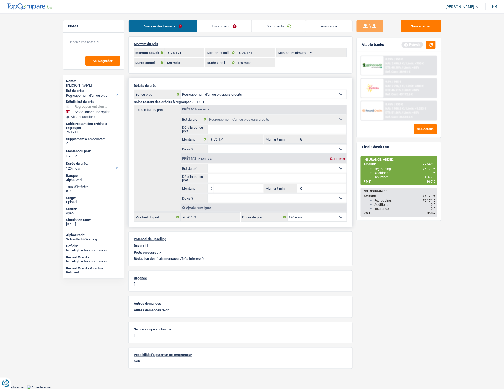
click at [222, 169] on select "Confort maison: meubles, textile, peinture, électroménager, outillage non-profe…" at bounding box center [277, 168] width 139 height 9
select select "insurance"
click at [208, 165] on select "Confort maison: meubles, textile, peinture, électroménager, outillage non-profe…" at bounding box center [277, 168] width 139 height 9
type input "0"
select select "insurance"
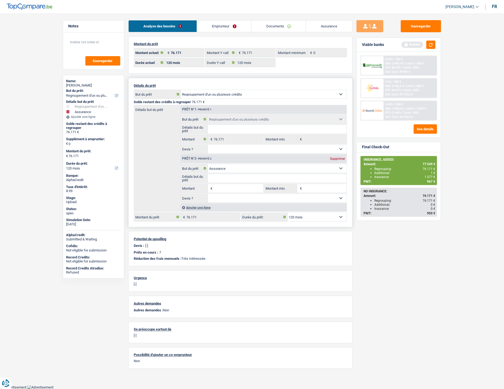
click at [210, 189] on span "€" at bounding box center [211, 188] width 6 height 9
click at [211, 191] on span "€" at bounding box center [211, 188] width 6 height 9
click at [230, 192] on input "Montant" at bounding box center [238, 188] width 49 height 9
type input "1.379"
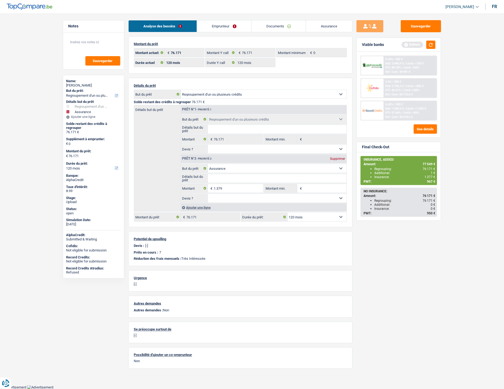
type input "1.379"
type input "77.550"
select select "144"
type input "77.550"
select select "144"
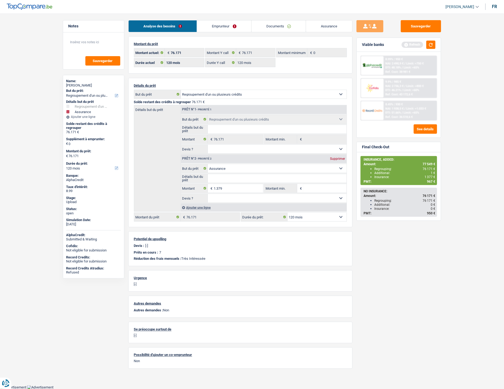
type input "77.550"
click at [418, 261] on div "Sauvegarder Viable banks Refresh 8.99% | 950 € NAI: 2 490,9 € / Limit: >750 € D…" at bounding box center [399, 199] width 93 height 359
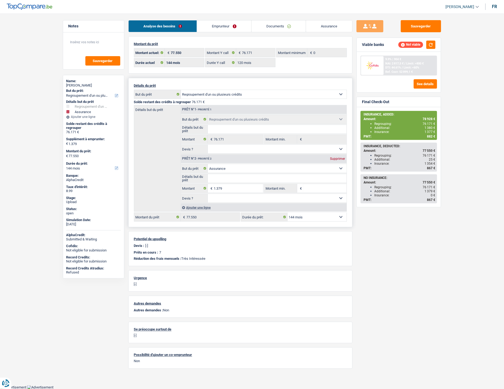
click at [326, 221] on select "12 mois 18 mois 24 mois 30 mois 36 mois 42 mois 48 mois 60 mois 72 mois 84 mois…" at bounding box center [317, 217] width 59 height 9
select select "120"
click at [288, 214] on select "12 mois 18 mois 24 mois 30 mois 36 mois 42 mois 48 mois 60 mois 72 mois 84 mois…" at bounding box center [317, 217] width 59 height 9
select select "120"
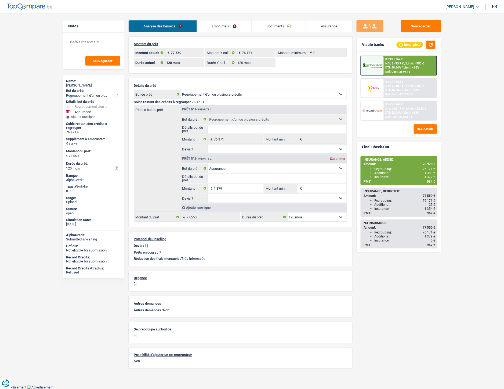
click at [379, 64] on img at bounding box center [372, 66] width 20 height 6
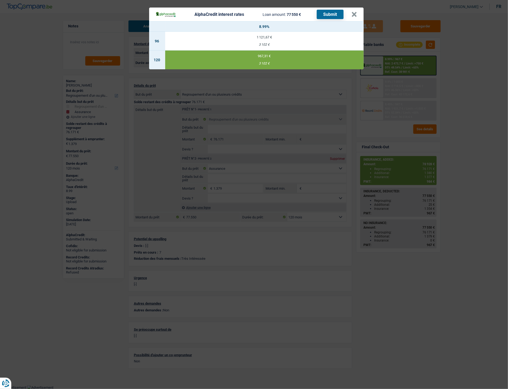
drag, startPoint x: 257, startPoint y: 63, endPoint x: 272, endPoint y: 64, distance: 15.1
click at [272, 64] on div "3 102 €" at bounding box center [264, 63] width 199 height 3
copy div "3 102 €"
click at [408, 276] on div "AlphaCredit interest rates Loan amount: 77 550 € Submit × 8.99% 96 1 121,67 € 3…" at bounding box center [254, 194] width 508 height 389
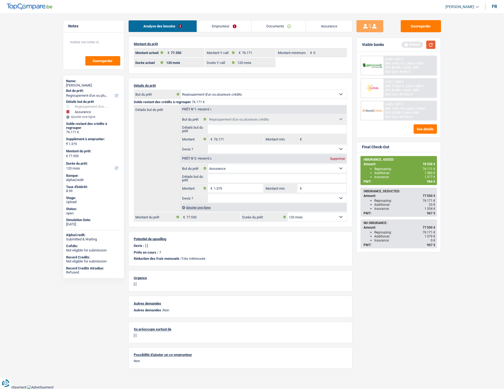
click at [431, 46] on button "button" at bounding box center [430, 45] width 9 height 8
click at [408, 58] on div "8.99% | 967 € NAI: 2 473,7 € / Limit: >750 € DTI: 48.54% / Limit: <65% Ref. Cos…" at bounding box center [410, 65] width 53 height 19
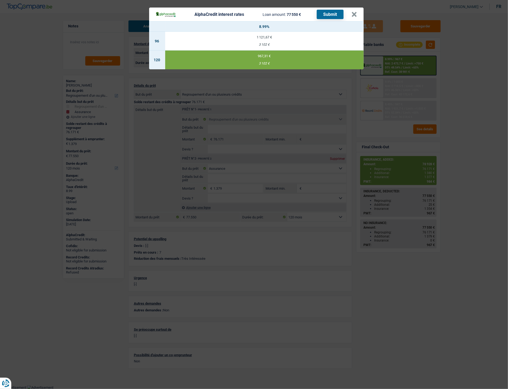
click at [348, 17] on div "AlphaCredit interest rates Loan amount: 77 550 € Submit" at bounding box center [254, 14] width 196 height 9
drag, startPoint x: 355, startPoint y: 11, endPoint x: 360, endPoint y: 8, distance: 5.6
click at [355, 12] on button "×" at bounding box center [355, 14] width 6 height 5
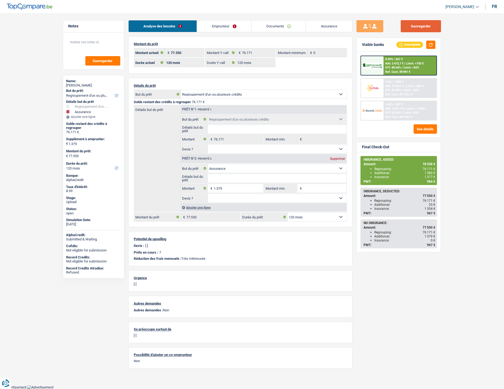
click at [409, 26] on button "Sauvegarder" at bounding box center [421, 26] width 40 height 12
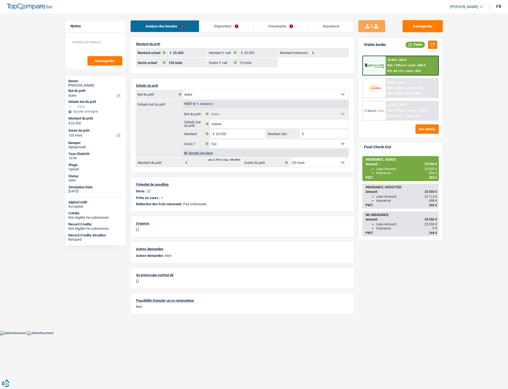
select select "other"
select select "120"
select select "72"
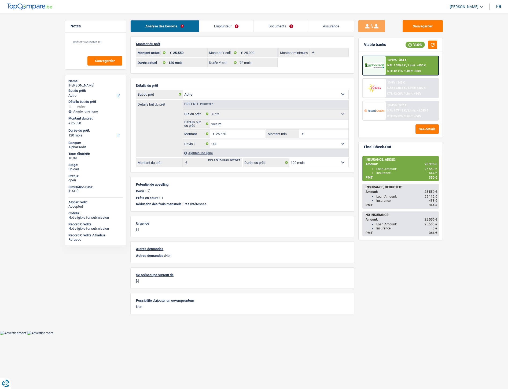
select select "other"
select select "yes"
select select "120"
click at [220, 28] on link "Emprunteur" at bounding box center [226, 26] width 54 height 12
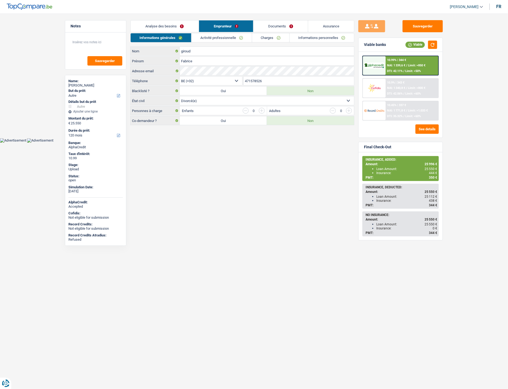
click at [148, 24] on link "Analyse des besoins" at bounding box center [165, 26] width 68 height 12
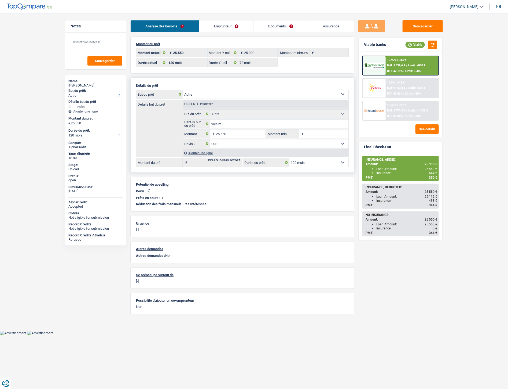
drag, startPoint x: 208, startPoint y: 152, endPoint x: 212, endPoint y: 149, distance: 6.0
click at [208, 150] on div "Ajouter une ligne" at bounding box center [266, 153] width 166 height 8
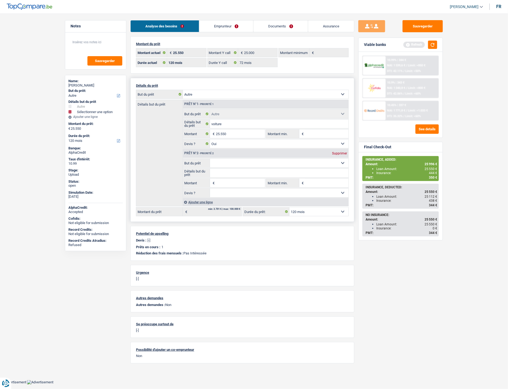
click at [340, 155] on div "Supprimer" at bounding box center [340, 153] width 18 height 3
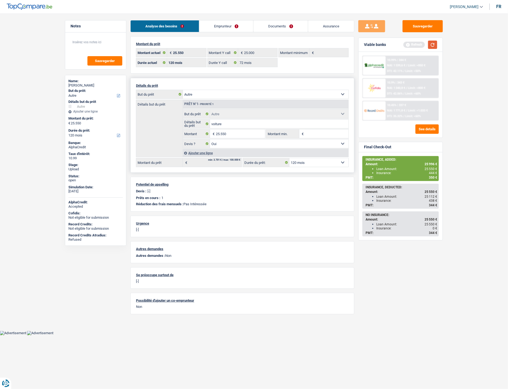
click at [433, 43] on button "button" at bounding box center [432, 45] width 9 height 8
click at [403, 68] on div "10.99% | 344 € NAI: 1 339,6 € / Limit: >850 € DTI: 42.11% / Limit: <50%" at bounding box center [412, 65] width 53 height 19
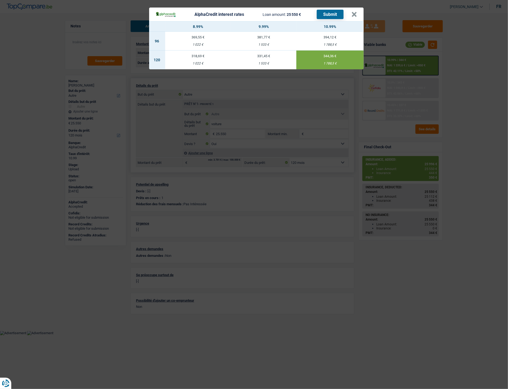
click at [333, 40] on td "394,12 € 1 788,5 €" at bounding box center [330, 41] width 67 height 19
select select "96"
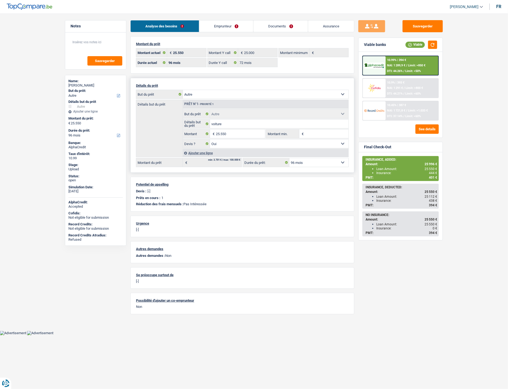
click at [295, 162] on select "12 mois 18 mois 24 mois 30 mois 36 mois 42 mois 48 mois 60 mois 72 mois 84 mois…" at bounding box center [319, 162] width 59 height 9
select select "72"
click at [290, 159] on select "12 mois 18 mois 24 mois 30 mois 36 mois 42 mois 48 mois 60 mois 72 mois 84 mois…" at bounding box center [319, 162] width 59 height 9
select select "72"
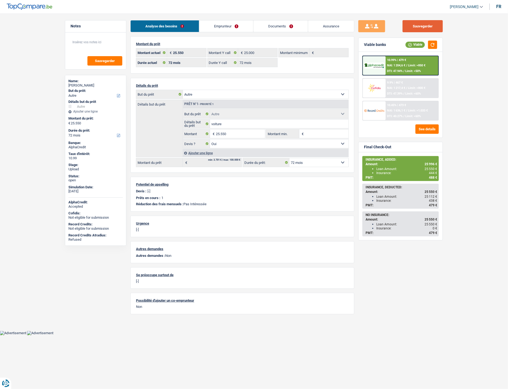
click at [427, 25] on button "Sauvegarder" at bounding box center [423, 26] width 40 height 12
click at [422, 65] on span "Limit: >850 €" at bounding box center [417, 65] width 17 height 3
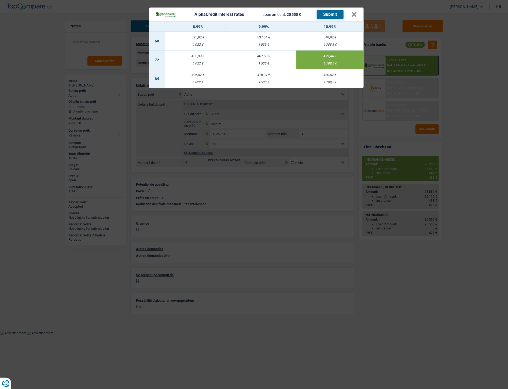
drag, startPoint x: 323, startPoint y: 63, endPoint x: 336, endPoint y: 65, distance: 12.8
click at [336, 65] on div "1 788,5 €" at bounding box center [330, 63] width 67 height 3
copy div "1 788,5"
click at [353, 16] on button "×" at bounding box center [355, 14] width 6 height 5
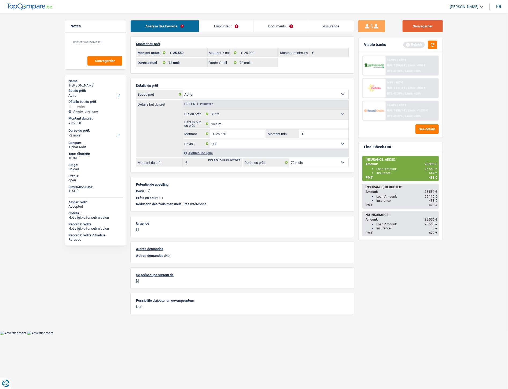
drag, startPoint x: 407, startPoint y: 26, endPoint x: 410, endPoint y: 27, distance: 2.8
click at [409, 27] on button "Sauvegarder" at bounding box center [423, 26] width 40 height 12
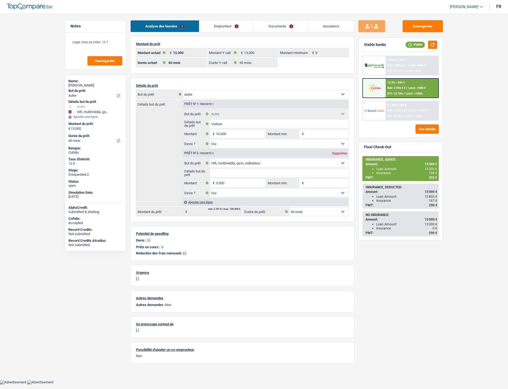
select select "other"
select select "tech"
select select "60"
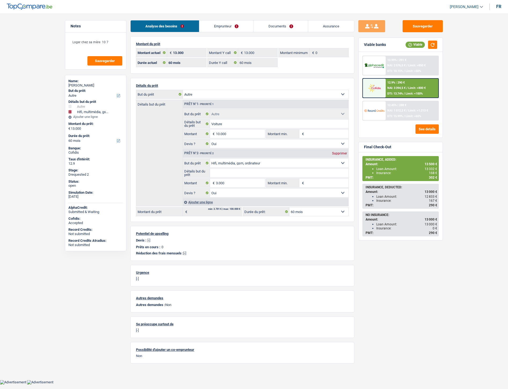
select select "60"
select select "other"
select select "yes"
select select "tech"
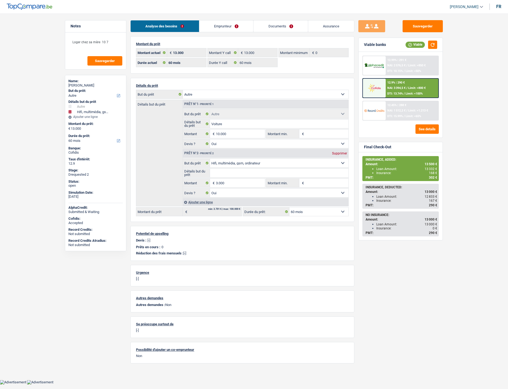
select select "yes"
select select "60"
click at [320, 27] on link "Assurance" at bounding box center [331, 26] width 46 height 12
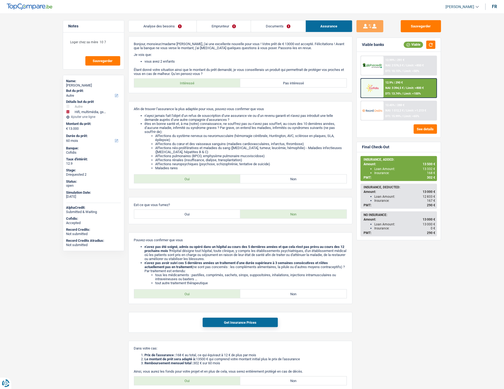
click at [155, 28] on link "Analyse des besoins" at bounding box center [163, 26] width 68 height 12
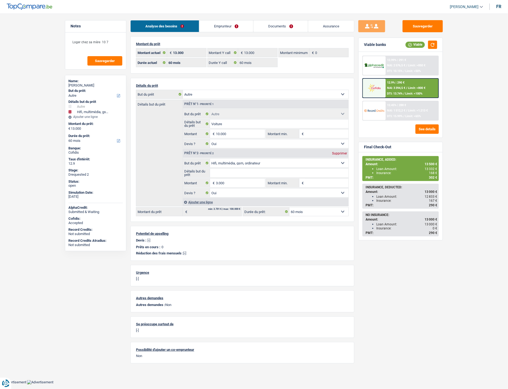
click at [285, 28] on link "Documents" at bounding box center [281, 26] width 55 height 12
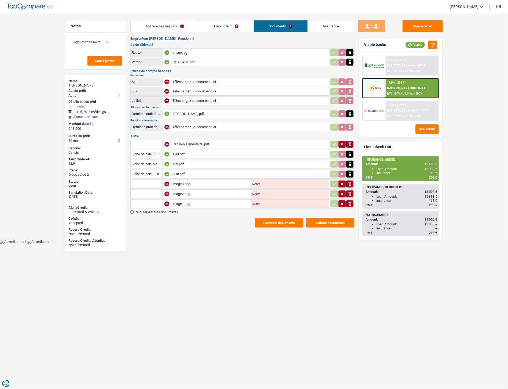
click at [330, 27] on link "Assurance" at bounding box center [331, 26] width 46 height 12
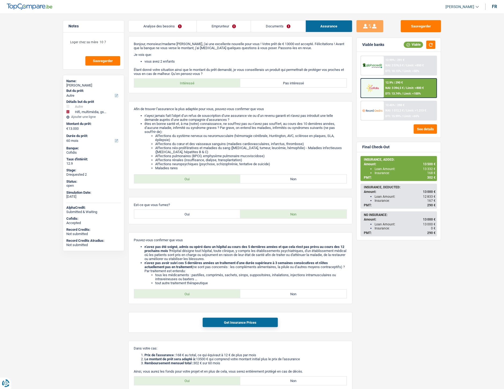
click at [211, 25] on link "Emprunteur" at bounding box center [224, 26] width 54 height 12
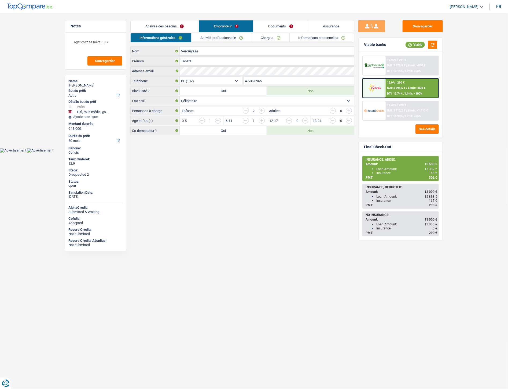
click at [309, 39] on link "Informations personnelles" at bounding box center [322, 37] width 65 height 9
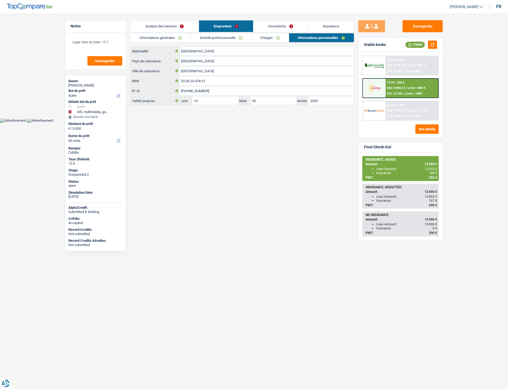
click at [174, 27] on link "Analyse des besoins" at bounding box center [165, 26] width 68 height 12
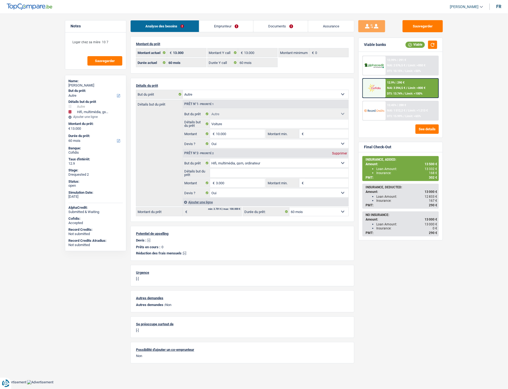
click at [329, 27] on link "Assurance" at bounding box center [331, 26] width 46 height 12
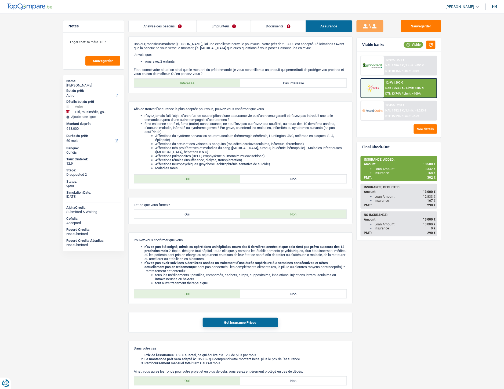
click at [213, 28] on link "Emprunteur" at bounding box center [224, 26] width 54 height 12
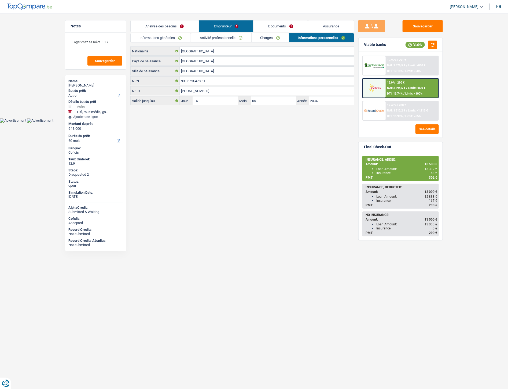
click at [278, 25] on link "Documents" at bounding box center [281, 26] width 55 height 12
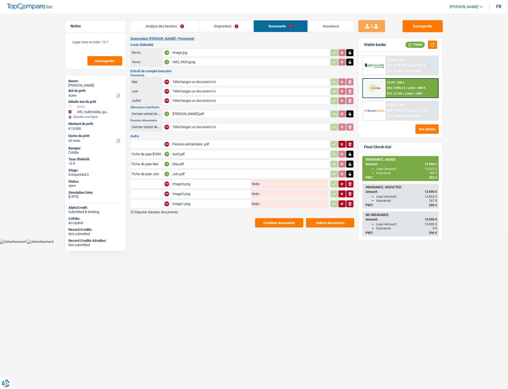
click at [270, 219] on button "Combine documents" at bounding box center [279, 222] width 48 height 9
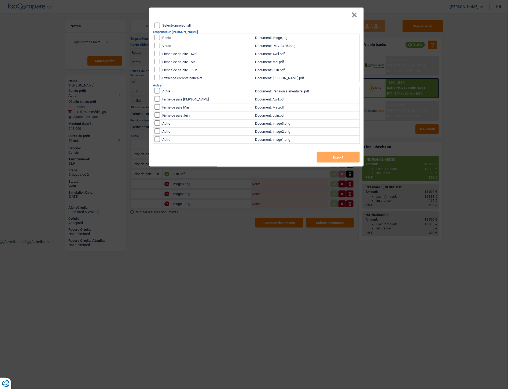
click at [157, 38] on input "checkbox" at bounding box center [157, 37] width 5 height 5
checkbox input "true"
click at [157, 40] on input "checkbox" at bounding box center [157, 37] width 5 height 5
checkbox input "true"
click at [330, 157] on button "Export" at bounding box center [338, 157] width 43 height 11
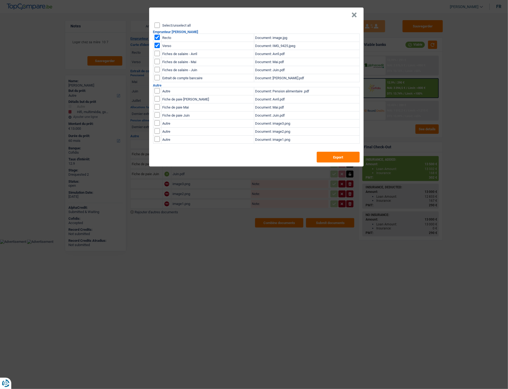
click at [355, 14] on button "×" at bounding box center [355, 14] width 6 height 5
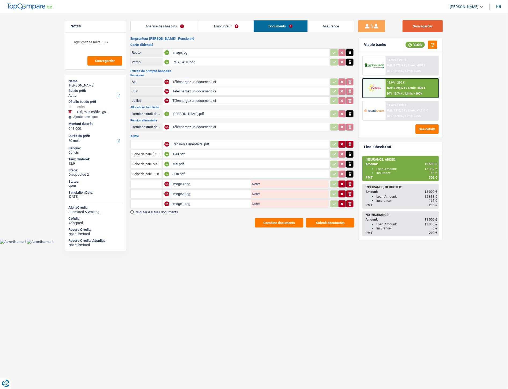
drag, startPoint x: 412, startPoint y: 28, endPoint x: 282, endPoint y: 0, distance: 132.3
click at [412, 28] on button "Sauvegarder" at bounding box center [423, 26] width 40 height 12
